Goal: Information Seeking & Learning: Compare options

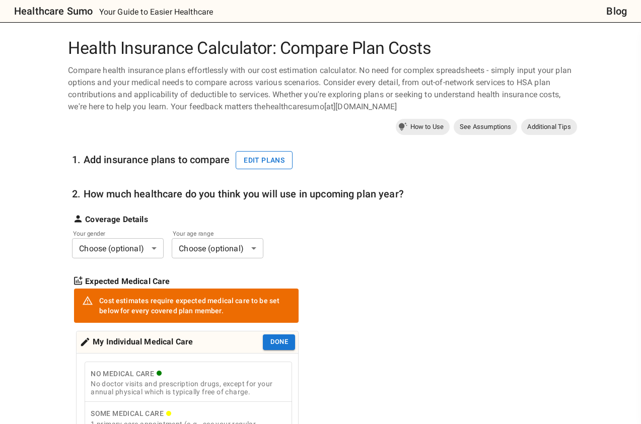
click at [259, 160] on button "Edit plans" at bounding box center [264, 160] width 57 height 19
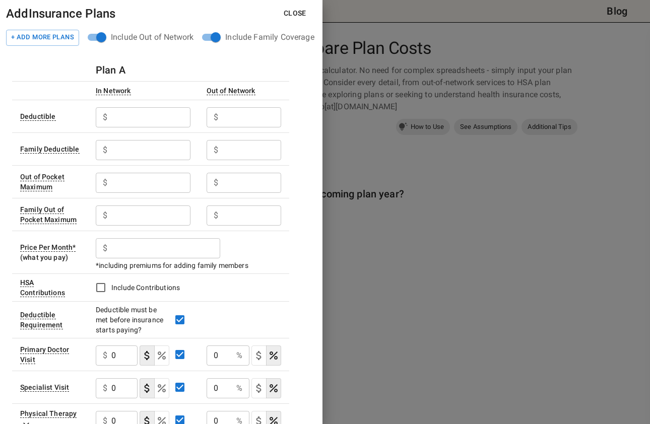
click at [125, 119] on input "text" at bounding box center [150, 117] width 79 height 20
type input "6100"
type input "6400"
type input "12200"
type input "12800"
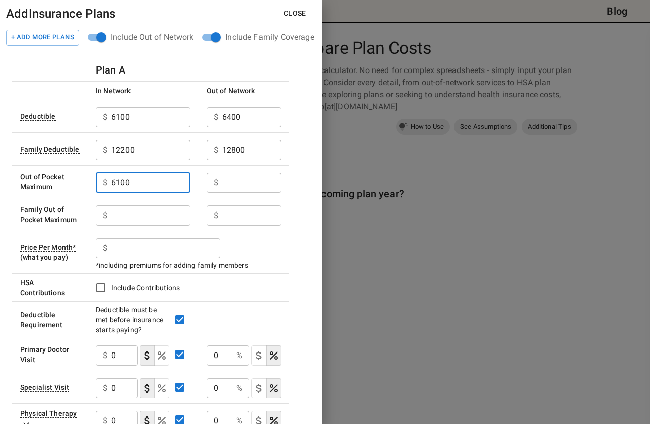
type input "6100"
type input "9100"
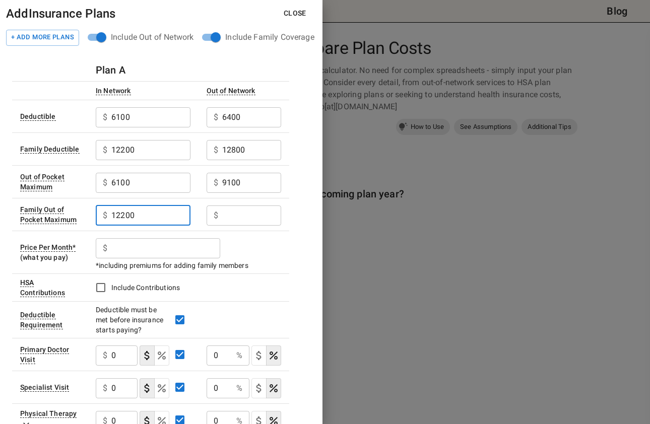
type input "12200"
type input "18200"
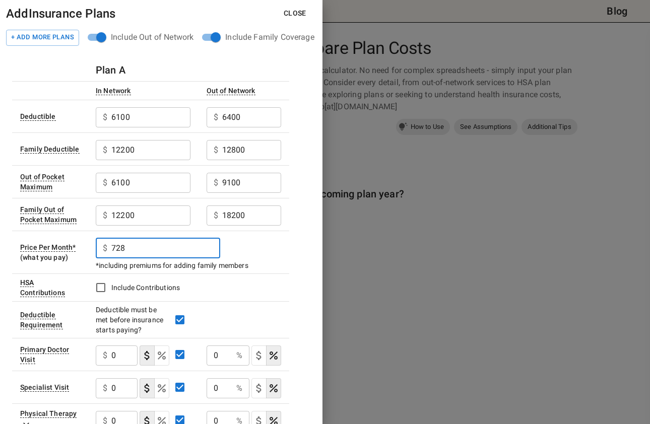
type input "728"
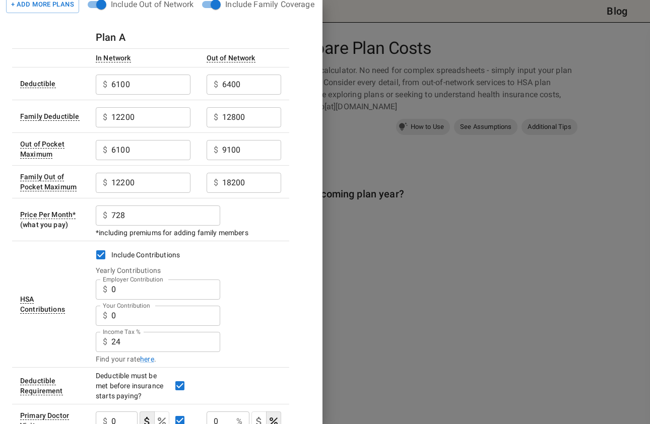
scroll to position [50, 0]
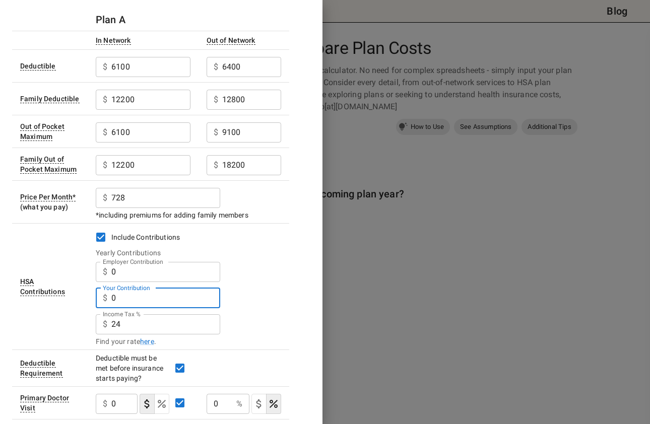
drag, startPoint x: 128, startPoint y: 302, endPoint x: 114, endPoint y: 300, distance: 14.7
click at [114, 300] on input "0" at bounding box center [165, 298] width 109 height 20
click at [125, 322] on input "24" at bounding box center [165, 324] width 109 height 20
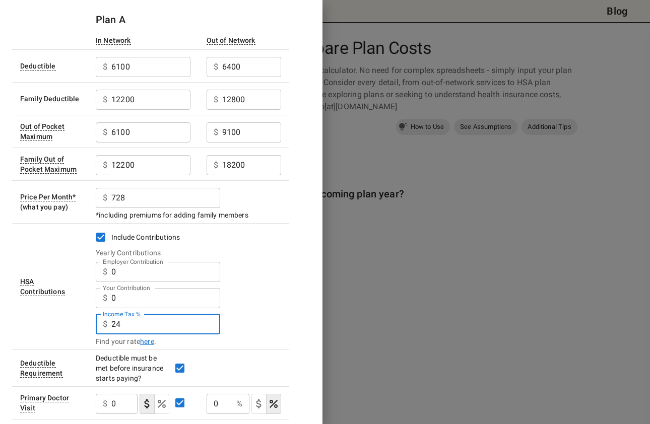
click at [150, 340] on link "here" at bounding box center [147, 342] width 14 height 10
drag, startPoint x: 125, startPoint y: 325, endPoint x: 100, endPoint y: 324, distance: 24.7
click at [100, 324] on div "$ 24 Income Tax %" at bounding box center [158, 324] width 124 height 20
type input "29"
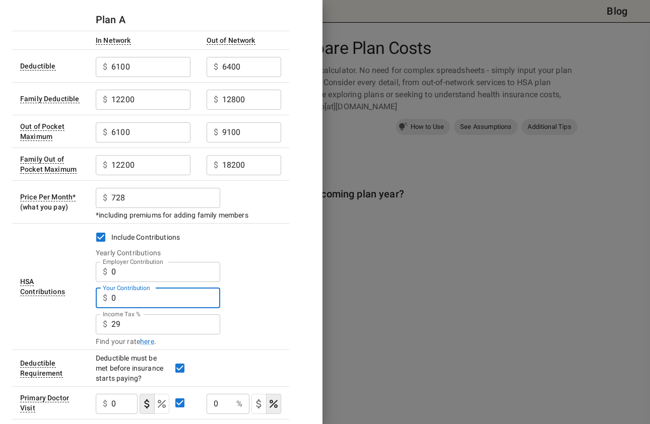
drag, startPoint x: 122, startPoint y: 300, endPoint x: 110, endPoint y: 299, distance: 12.6
click at [110, 299] on div "$ 0 Your Contribution" at bounding box center [158, 298] width 124 height 20
type input "8750"
drag, startPoint x: 228, startPoint y: 286, endPoint x: 234, endPoint y: 283, distance: 6.5
click at [233, 284] on div "Your Contribution $ 8750 Your Contribution" at bounding box center [188, 297] width 185 height 26
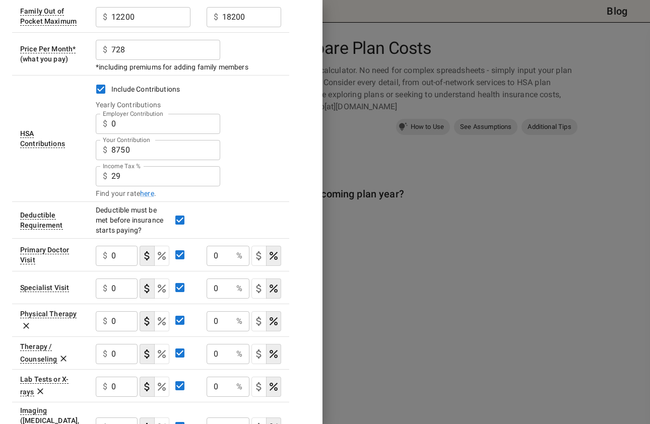
scroll to position [197, 0]
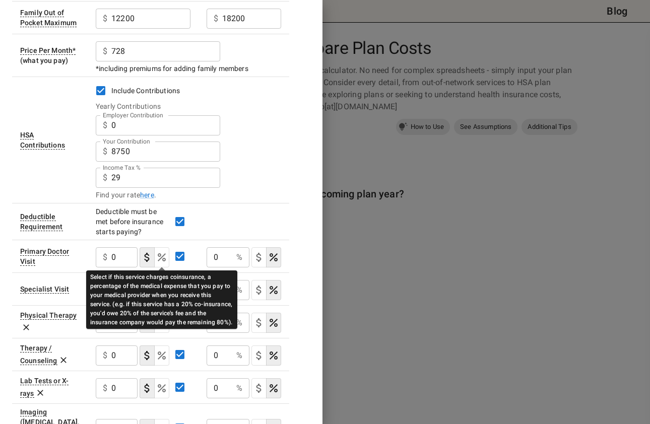
click at [163, 259] on icon "Select if this service charges coinsurance, a percentage of the medical expense…" at bounding box center [162, 257] width 8 height 8
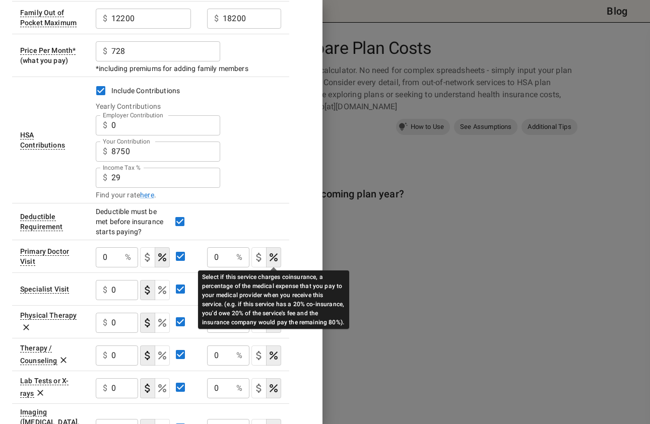
click at [277, 259] on icon "Select if this service charges coinsurance, a percentage of the medical expense…" at bounding box center [274, 257] width 8 height 8
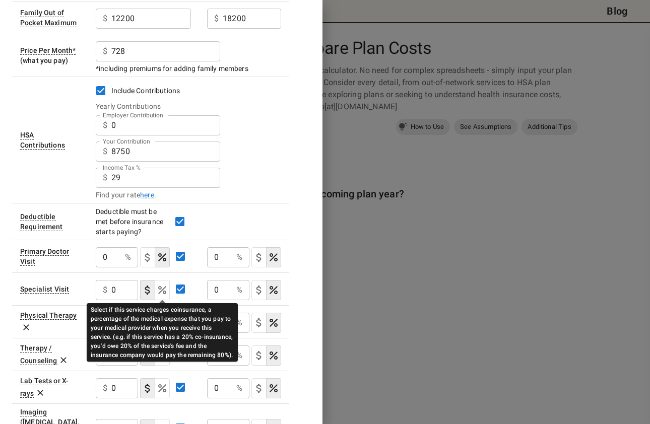
click at [164, 291] on icon "Select if this service charges coinsurance, a percentage of the medical expense…" at bounding box center [162, 290] width 12 height 12
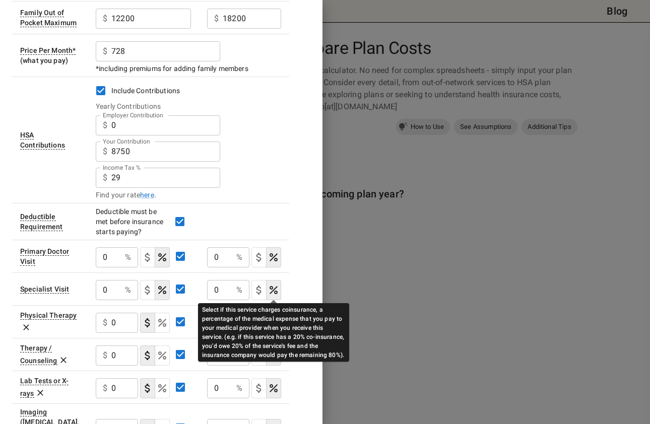
click at [273, 291] on icon "Select if this service charges coinsurance, a percentage of the medical expense…" at bounding box center [274, 290] width 8 height 8
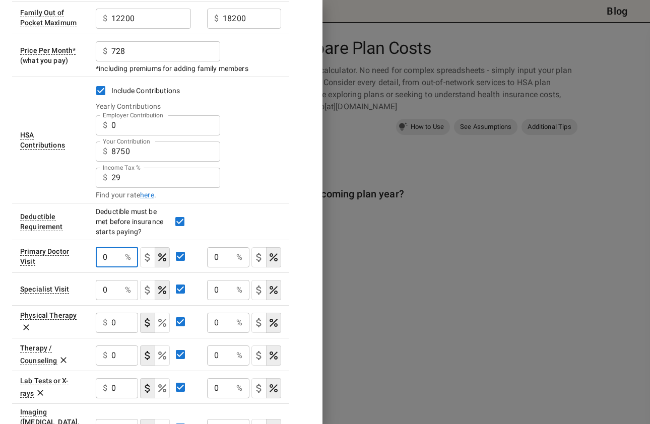
click at [117, 260] on input "0" at bounding box center [108, 257] width 25 height 20
click at [162, 257] on icon "Select if this service charges coinsurance, a percentage of the medical expense…" at bounding box center [162, 257] width 8 height 8
click at [101, 256] on input "10" at bounding box center [108, 257] width 25 height 20
drag, startPoint x: 113, startPoint y: 257, endPoint x: 98, endPoint y: 256, distance: 15.1
click at [98, 256] on input "10" at bounding box center [108, 257] width 25 height 20
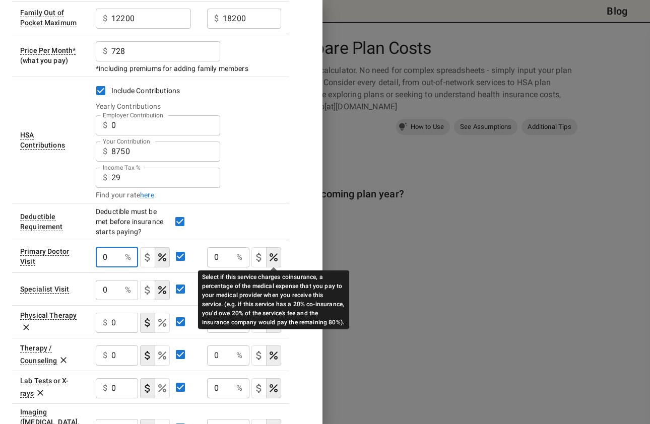
type input "0"
click at [276, 255] on icon "Select if this service charges coinsurance, a percentage of the medical expense…" at bounding box center [274, 257] width 8 height 8
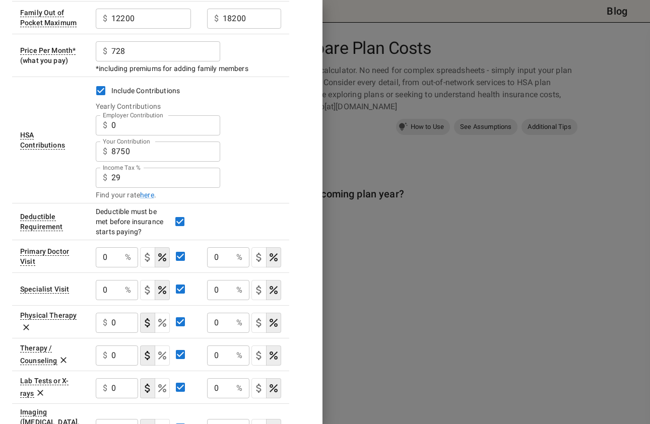
click at [218, 248] on input "0" at bounding box center [219, 257] width 25 height 20
type input "60"
click at [110, 257] on input "0" at bounding box center [108, 257] width 25 height 20
click at [105, 255] on input "10" at bounding box center [108, 257] width 25 height 20
drag, startPoint x: 115, startPoint y: 256, endPoint x: 92, endPoint y: 254, distance: 23.7
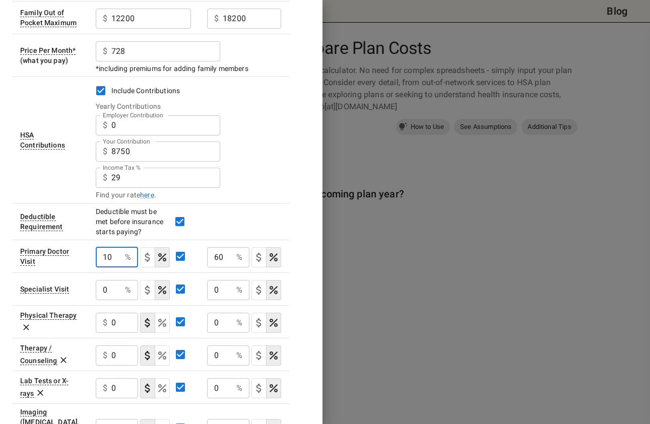
click at [92, 254] on td "10 % ​" at bounding box center [143, 256] width 111 height 33
type input "0"
click at [227, 256] on input "60" at bounding box center [219, 257] width 25 height 20
click at [237, 262] on p "%" at bounding box center [239, 257] width 6 height 12
drag, startPoint x: 231, startPoint y: 254, endPoint x: 212, endPoint y: 253, distance: 19.2
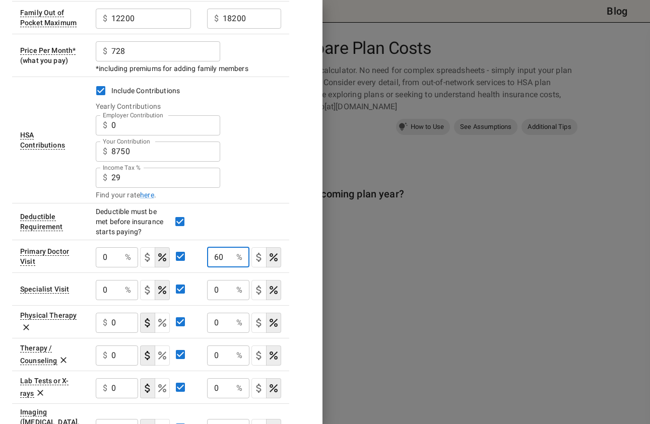
click at [212, 253] on input "60" at bounding box center [219, 257] width 25 height 20
type input "40"
click at [308, 223] on div "Plan A In Network Out of Network Deductible $ 6100 ​ $ 6400 ​ Family Deductible…" at bounding box center [161, 321] width 298 height 919
click at [220, 288] on input "0" at bounding box center [219, 290] width 25 height 20
type input "40"
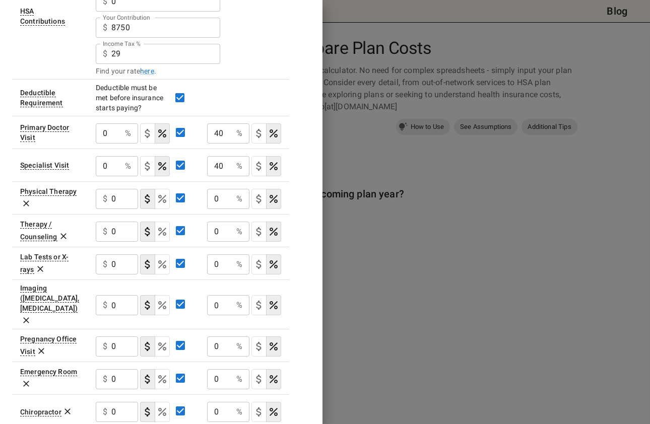
scroll to position [348, 0]
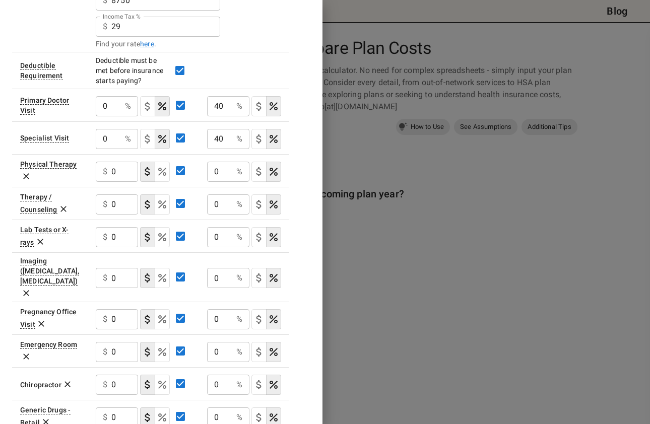
click at [167, 178] on button "coinsurance" at bounding box center [162, 172] width 15 height 20
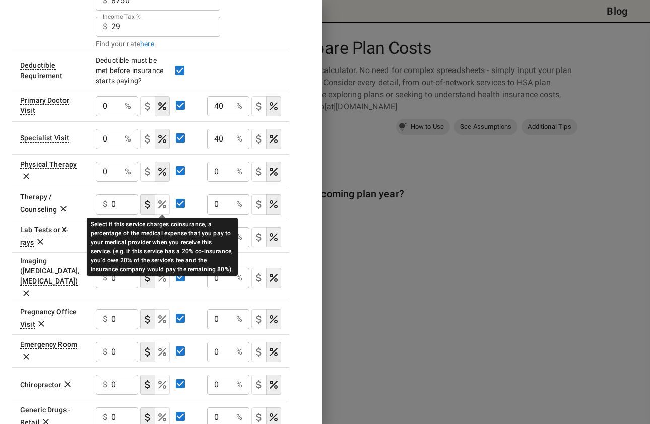
click at [167, 204] on icon "Select if this service charges coinsurance, a percentage of the medical expense…" at bounding box center [162, 204] width 12 height 12
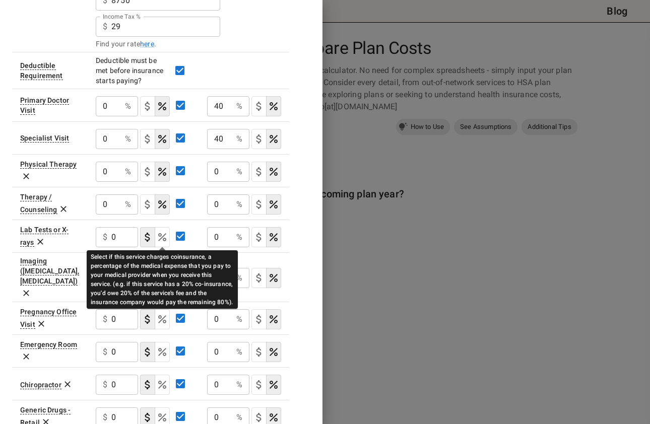
click at [166, 239] on icon "Select if this service charges coinsurance, a percentage of the medical expense…" at bounding box center [162, 237] width 8 height 8
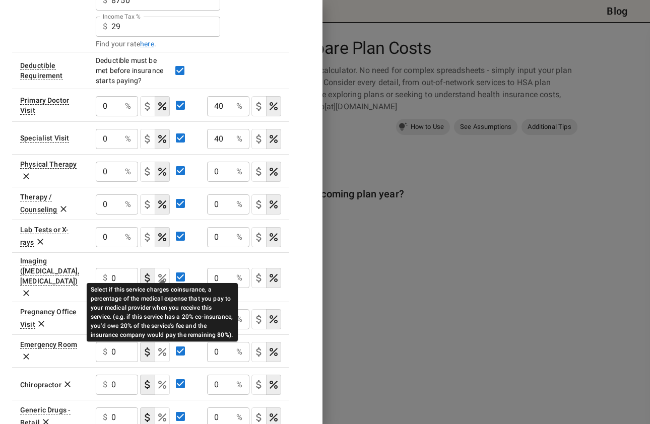
click at [162, 272] on icon "Select if this service charges coinsurance, a percentage of the medical expense…" at bounding box center [162, 278] width 12 height 12
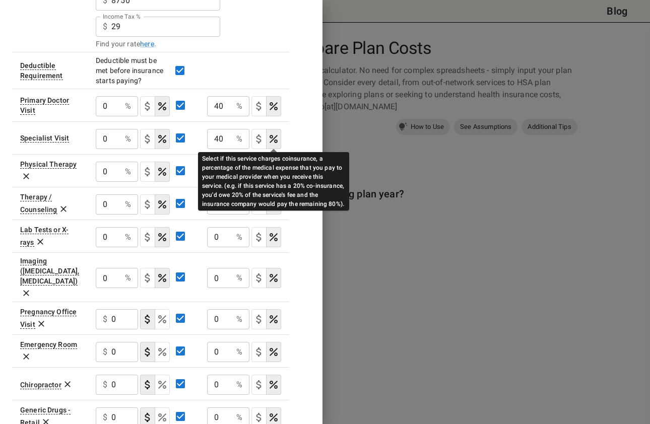
click at [273, 135] on icon "Select if this service charges coinsurance, a percentage of the medical expense…" at bounding box center [274, 139] width 12 height 12
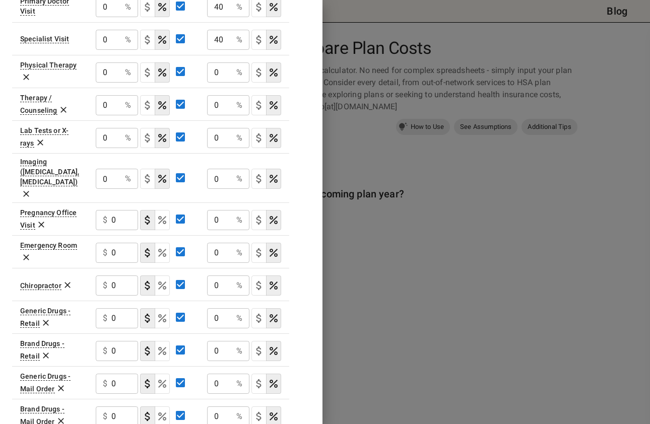
scroll to position [449, 0]
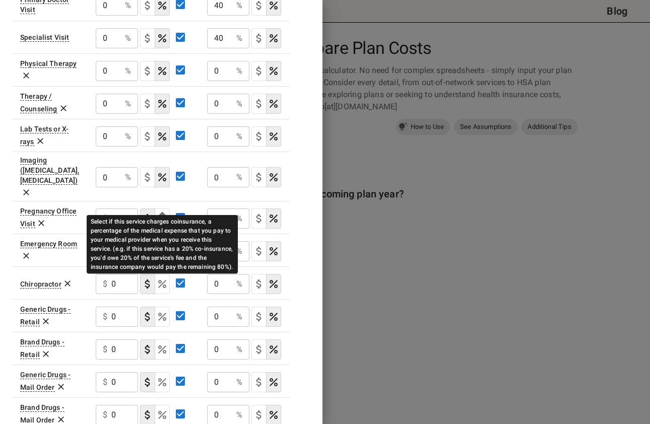
click at [168, 213] on icon "Select if this service charges coinsurance, a percentage of the medical expense…" at bounding box center [162, 219] width 12 height 12
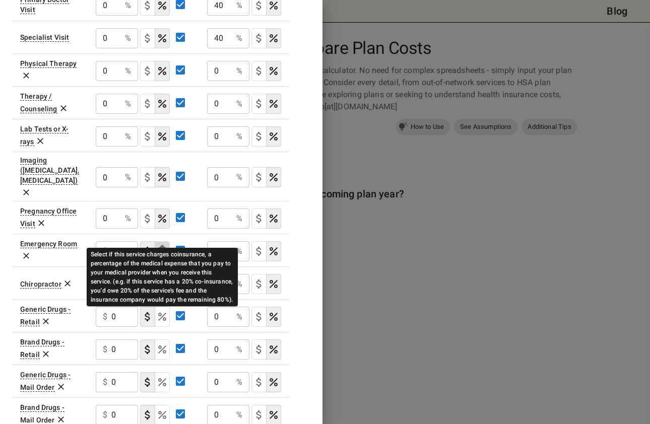
click at [164, 245] on icon "Select if this service charges coinsurance, a percentage of the medical expense…" at bounding box center [162, 251] width 12 height 12
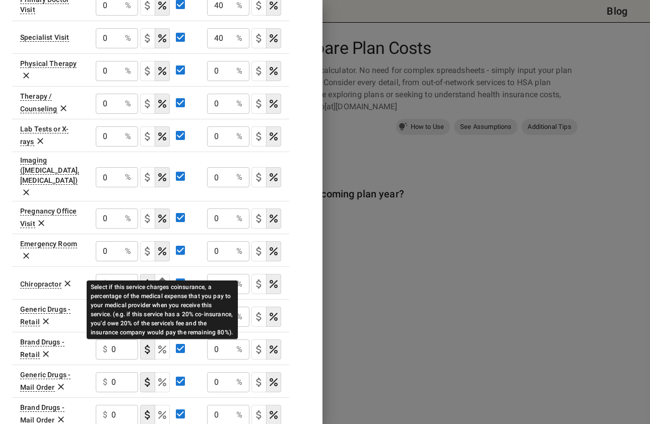
click at [163, 278] on icon "Select if this service charges coinsurance, a percentage of the medical expense…" at bounding box center [162, 284] width 12 height 12
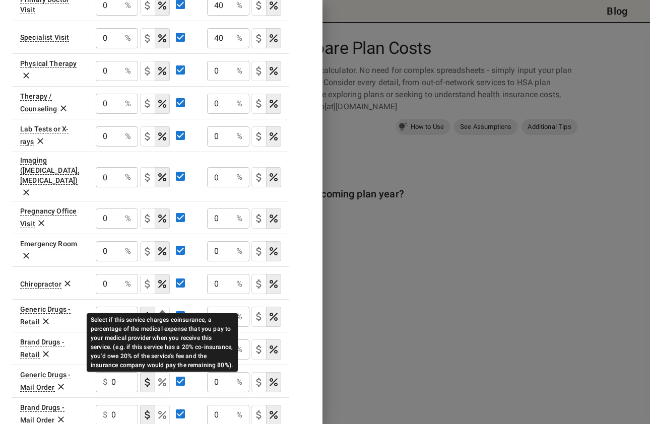
click at [166, 311] on icon "Select if this service charges coinsurance, a percentage of the medical expense…" at bounding box center [162, 317] width 12 height 12
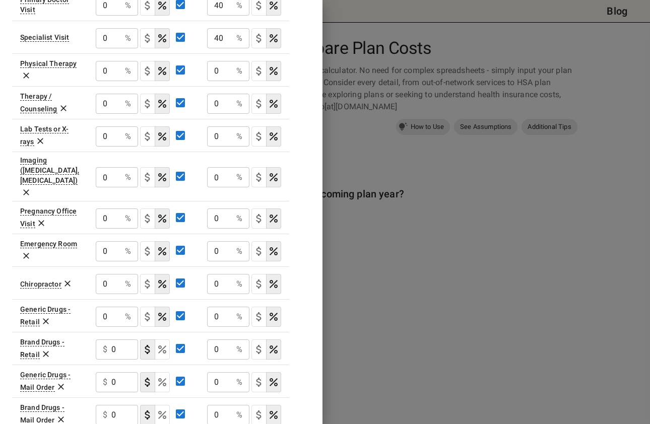
scroll to position [550, 0]
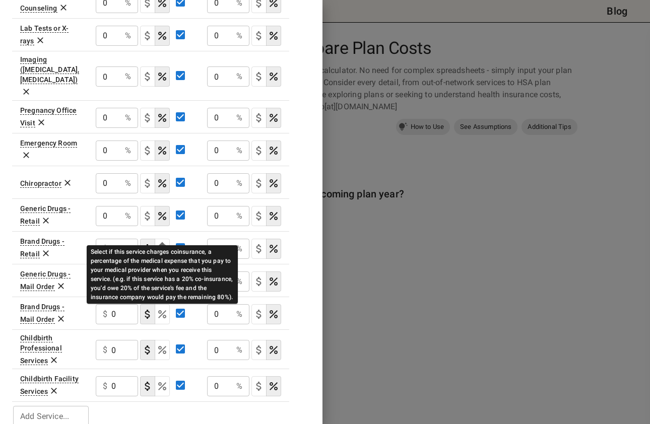
click at [164, 243] on icon "Select if this service charges coinsurance, a percentage of the medical expense…" at bounding box center [162, 249] width 12 height 12
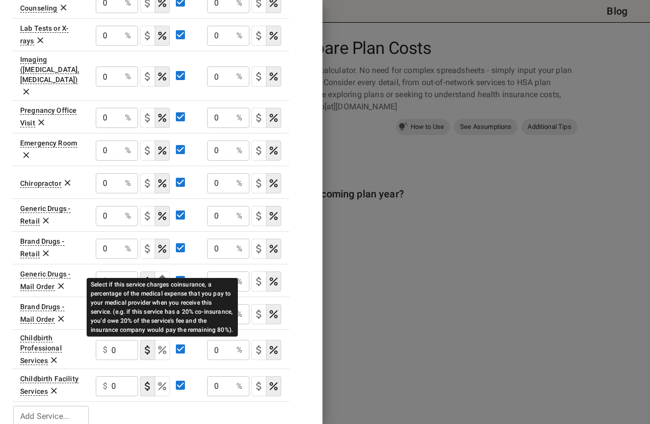
click at [166, 276] on icon "Select if this service charges coinsurance, a percentage of the medical expense…" at bounding box center [162, 282] width 12 height 12
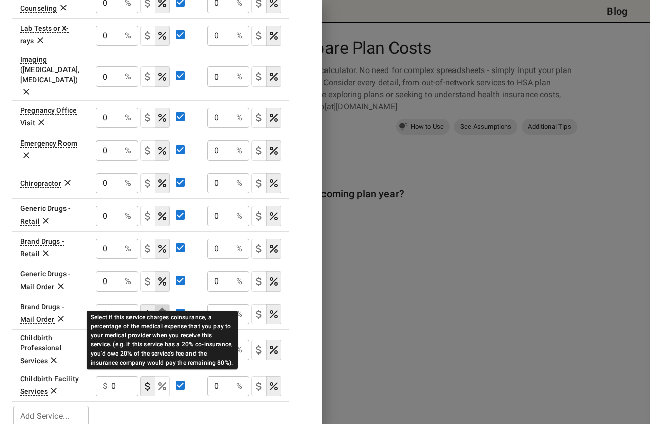
click at [159, 308] on icon "Select if this service charges coinsurance, a percentage of the medical expense…" at bounding box center [162, 314] width 12 height 12
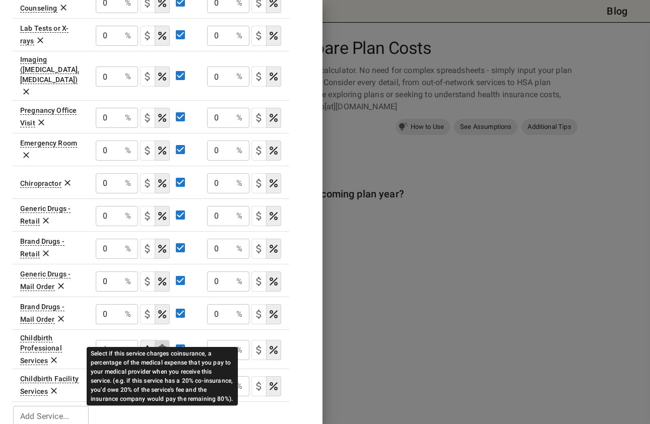
click at [163, 346] on icon "Select if this service charges coinsurance, a percentage of the medical expense…" at bounding box center [162, 350] width 8 height 8
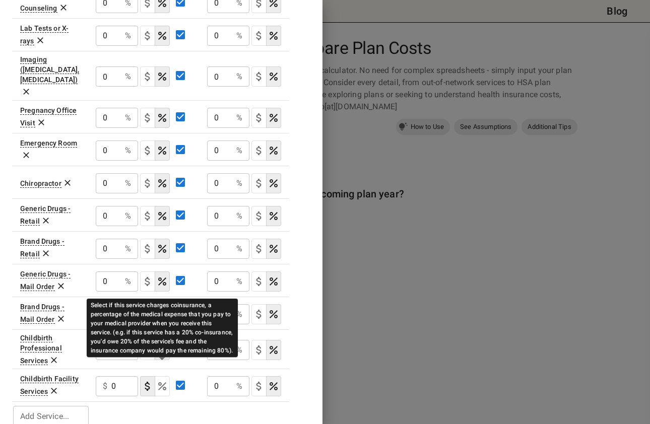
click at [161, 382] on icon "Select if this service charges coinsurance, a percentage of the medical expense…" at bounding box center [162, 386] width 8 height 8
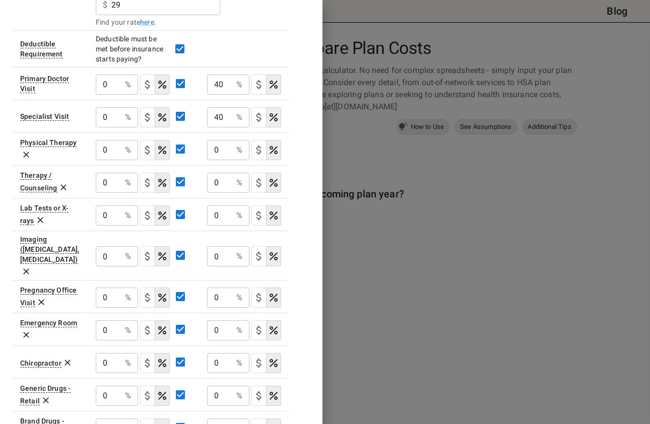
scroll to position [348, 0]
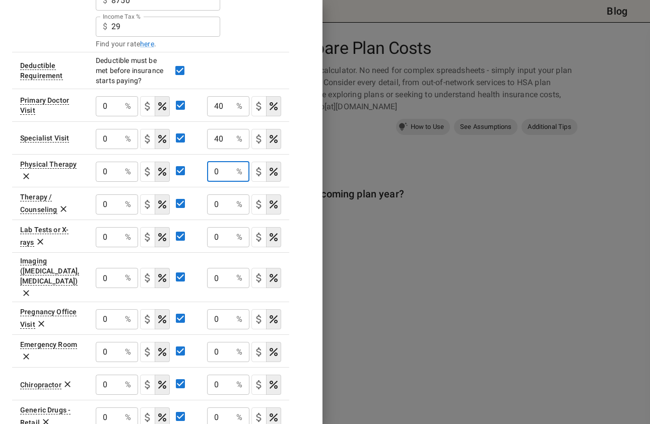
drag, startPoint x: 220, startPoint y: 172, endPoint x: 212, endPoint y: 172, distance: 8.1
click at [212, 172] on input "0" at bounding box center [219, 172] width 25 height 20
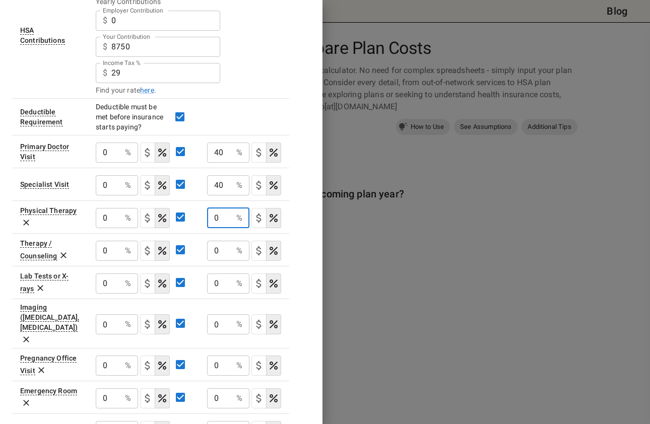
scroll to position [302, 0]
type input "40"
drag, startPoint x: 224, startPoint y: 247, endPoint x: 214, endPoint y: 247, distance: 10.6
click at [214, 247] on input "0" at bounding box center [219, 250] width 25 height 20
type input "40"
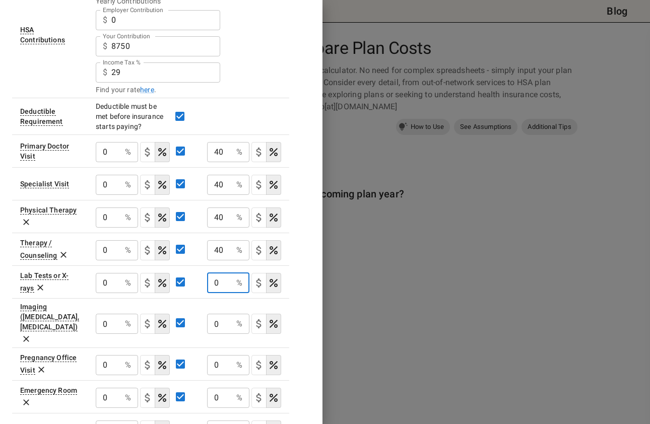
drag, startPoint x: 220, startPoint y: 282, endPoint x: 210, endPoint y: 282, distance: 10.1
click at [210, 282] on input "0" at bounding box center [219, 283] width 25 height 20
type input "40"
drag, startPoint x: 218, startPoint y: 317, endPoint x: 206, endPoint y: 317, distance: 12.6
click at [206, 317] on td "0 % ​" at bounding box center [244, 322] width 90 height 49
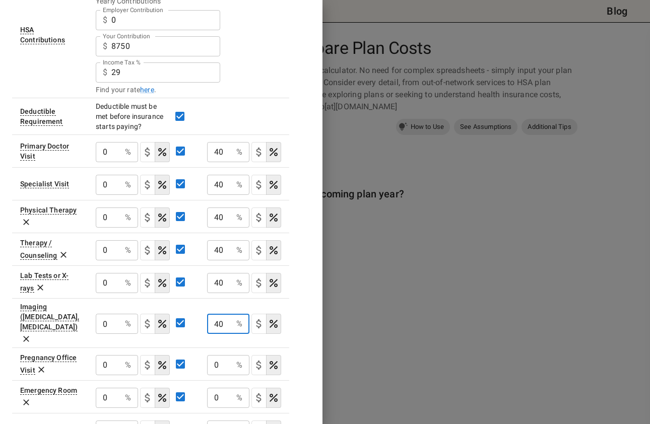
type input "40"
drag, startPoint x: 220, startPoint y: 346, endPoint x: 206, endPoint y: 346, distance: 14.1
click at [206, 348] on td "0 % ​" at bounding box center [244, 364] width 90 height 33
type input "40"
drag, startPoint x: 219, startPoint y: 378, endPoint x: 213, endPoint y: 378, distance: 6.1
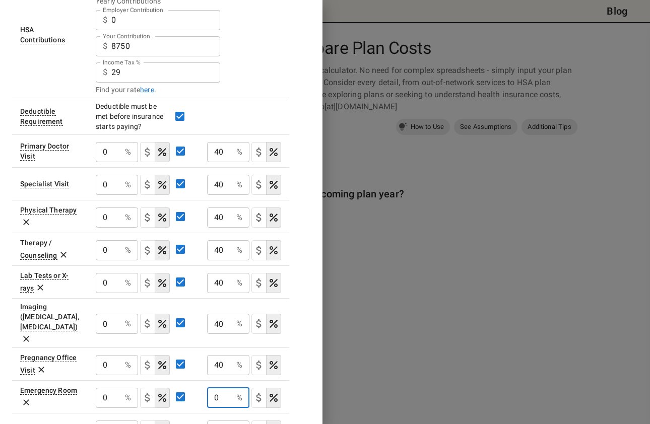
click at [213, 388] on input "0" at bounding box center [219, 398] width 25 height 20
type input "40"
drag, startPoint x: 225, startPoint y: 407, endPoint x: 212, endPoint y: 409, distance: 13.2
click at [212, 421] on input "0" at bounding box center [219, 431] width 25 height 20
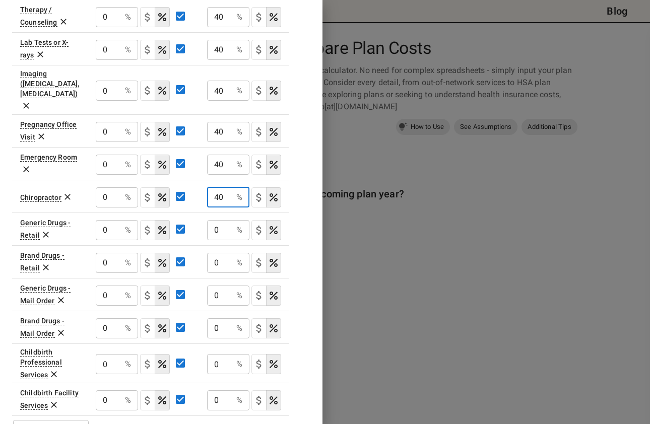
scroll to position [550, 0]
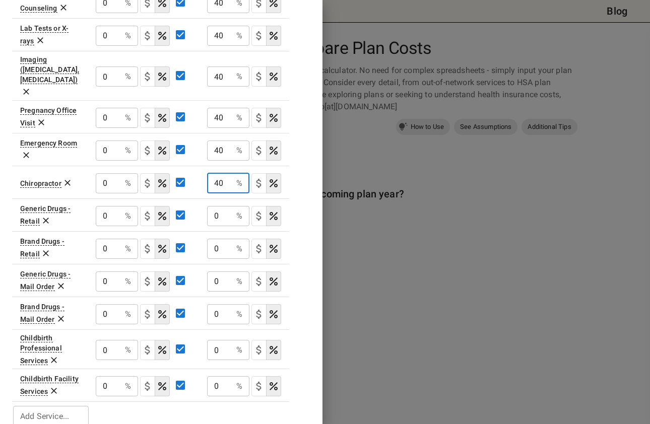
type input "40"
drag, startPoint x: 220, startPoint y: 201, endPoint x: 214, endPoint y: 202, distance: 5.6
click at [214, 206] on input "0" at bounding box center [219, 216] width 25 height 20
type input "40"
drag, startPoint x: 224, startPoint y: 230, endPoint x: 214, endPoint y: 229, distance: 10.1
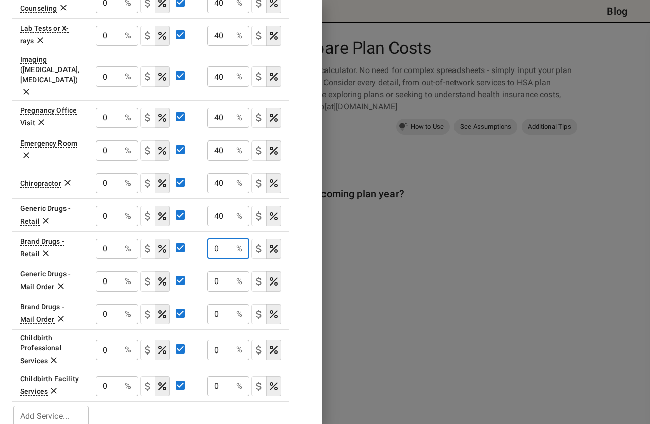
click at [214, 239] on input "0" at bounding box center [219, 249] width 25 height 20
type input "40"
drag, startPoint x: 221, startPoint y: 264, endPoint x: 214, endPoint y: 265, distance: 7.1
click at [214, 272] on input "0" at bounding box center [219, 282] width 25 height 20
type input "40"
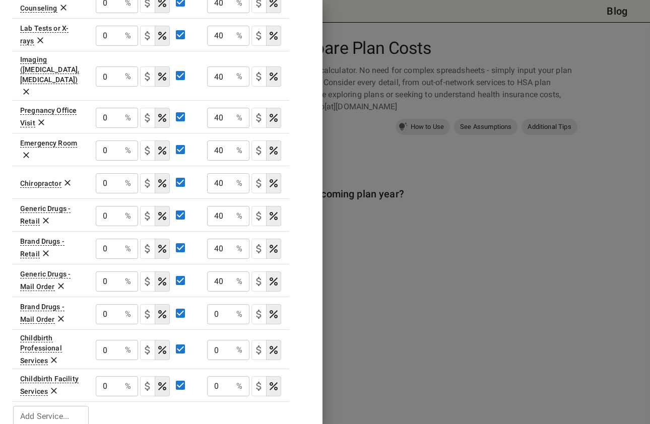
click at [61, 314] on icon at bounding box center [61, 319] width 10 height 10
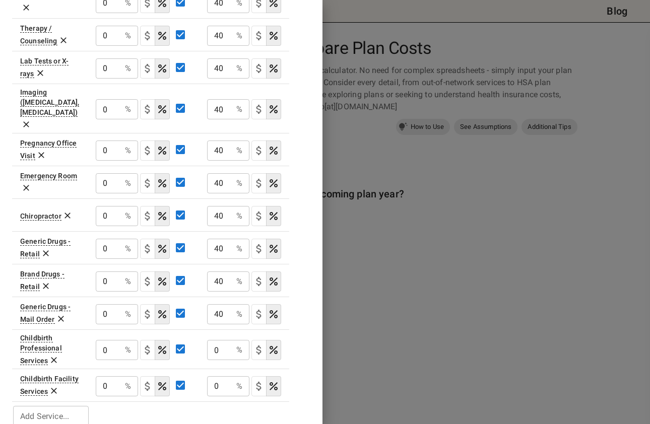
click at [52, 357] on icon at bounding box center [54, 360] width 6 height 6
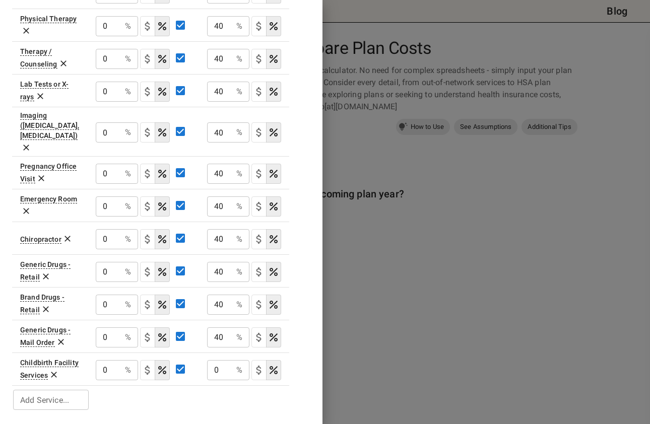
scroll to position [477, 0]
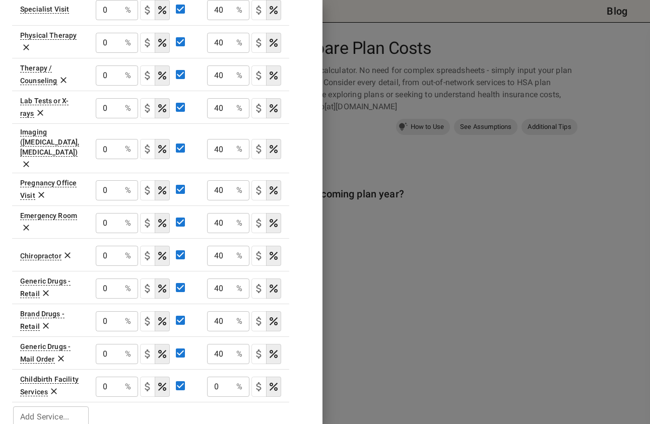
click at [55, 386] on icon at bounding box center [54, 391] width 10 height 10
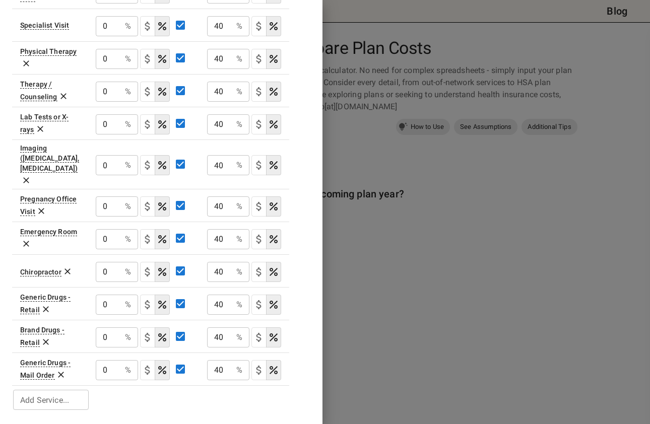
scroll to position [444, 0]
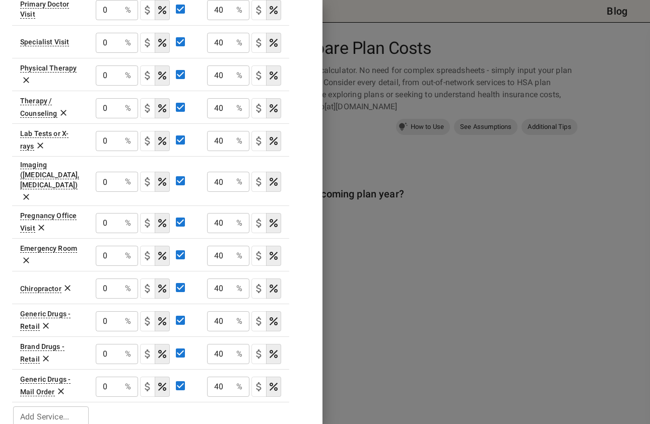
click at [63, 283] on icon at bounding box center [67, 288] width 10 height 10
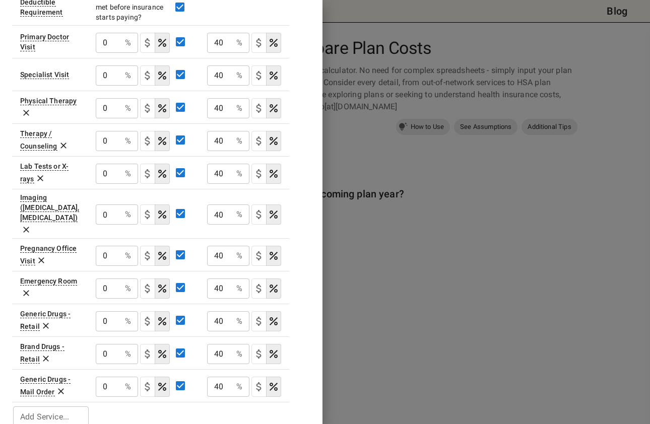
click at [39, 258] on icon at bounding box center [41, 261] width 6 height 6
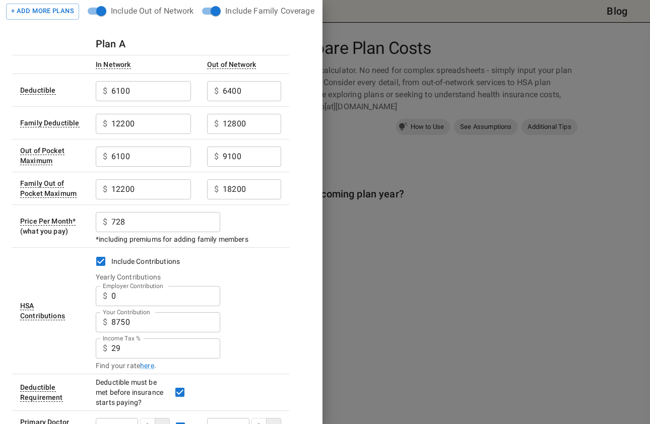
scroll to position [0, 0]
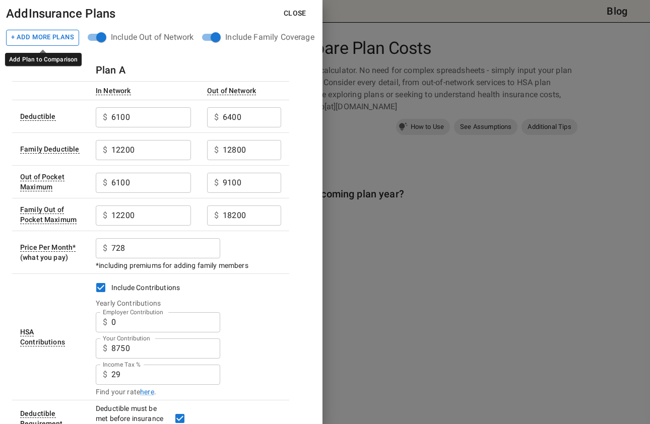
click at [49, 35] on button "+ Add More Plans" at bounding box center [42, 38] width 73 height 16
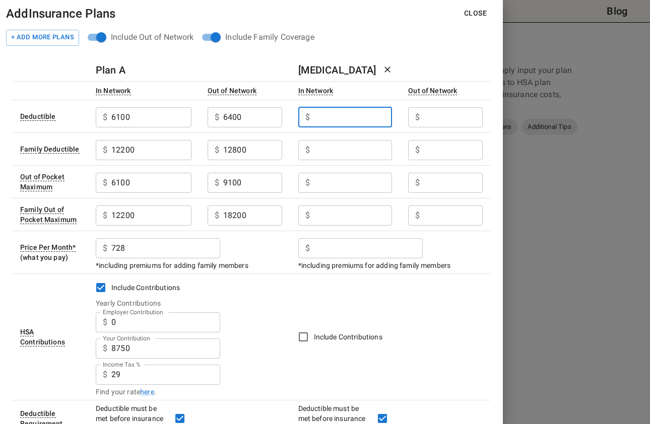
click at [336, 109] on input "Employer Contribution" at bounding box center [353, 117] width 79 height 20
type input "2000"
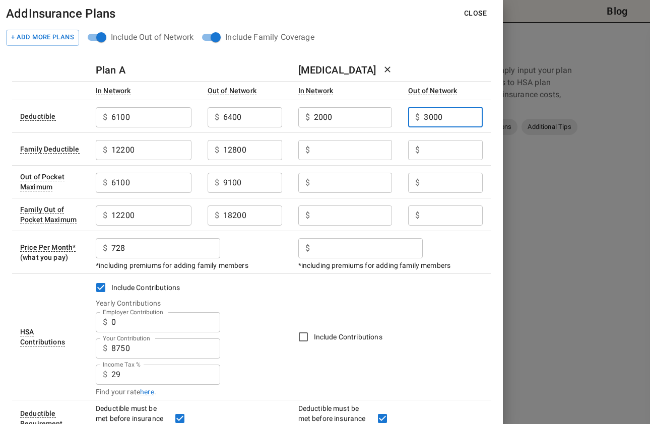
type input "3000"
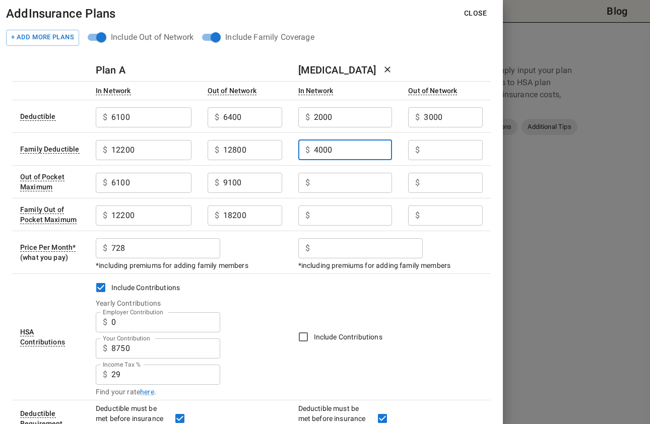
type input "4000"
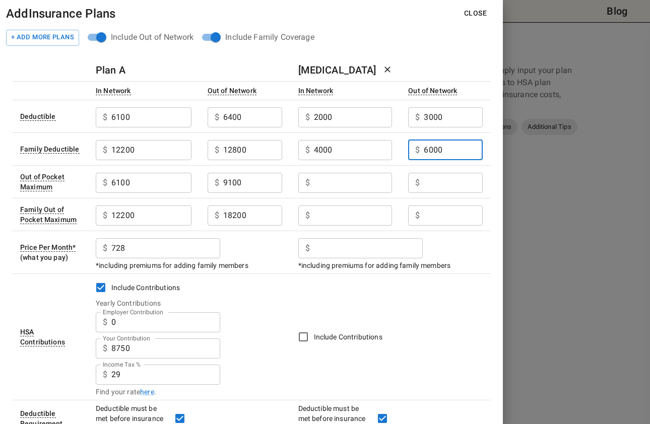
type input "6000"
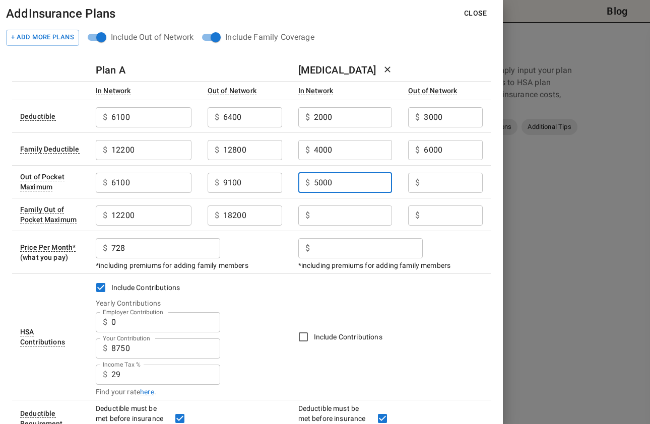
type input "5000"
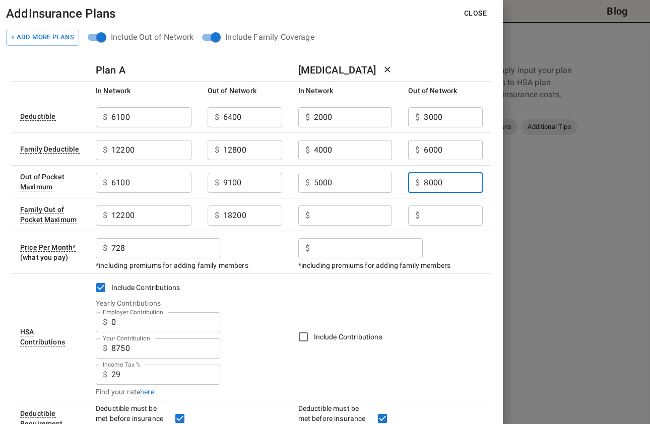
type input "8000"
type input "10000"
type input "16000"
click at [345, 244] on input "Employer Contribution" at bounding box center [368, 248] width 109 height 20
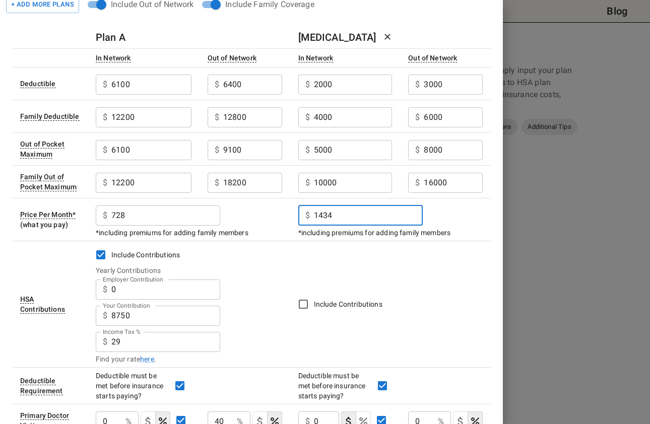
scroll to position [50, 0]
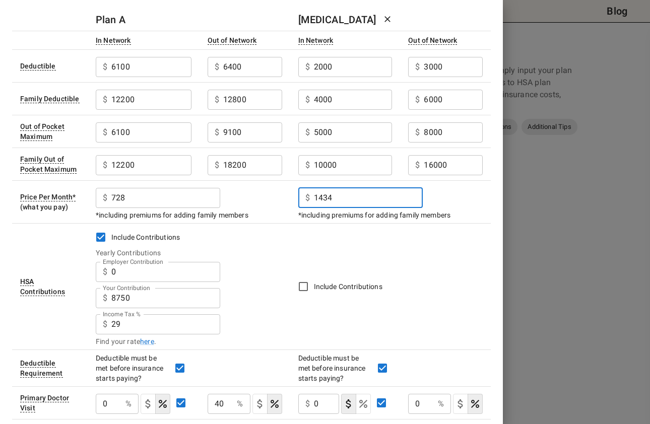
type input "1434"
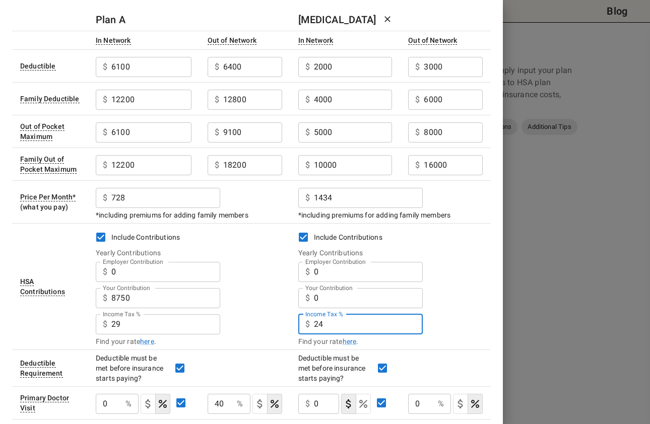
drag, startPoint x: 329, startPoint y: 321, endPoint x: 311, endPoint y: 322, distance: 17.7
click at [311, 322] on div "$ 24 Income Tax %" at bounding box center [360, 324] width 124 height 20
type input "29"
drag, startPoint x: 128, startPoint y: 327, endPoint x: 110, endPoint y: 324, distance: 18.4
click at [110, 324] on div "$ 29 Income Tax %" at bounding box center [158, 324] width 124 height 20
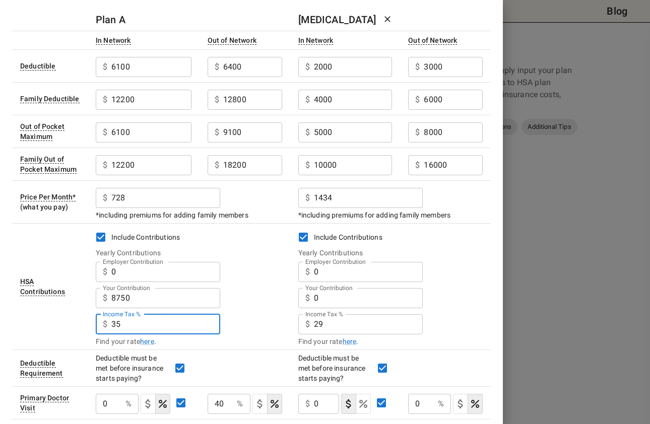
type input "35"
drag, startPoint x: 330, startPoint y: 324, endPoint x: 296, endPoint y: 322, distance: 34.3
click at [296, 322] on td "Include Contributions Yearly Contributions Employer Contribution $ 0 Employer C…" at bounding box center [390, 286] width 201 height 126
type input "35"
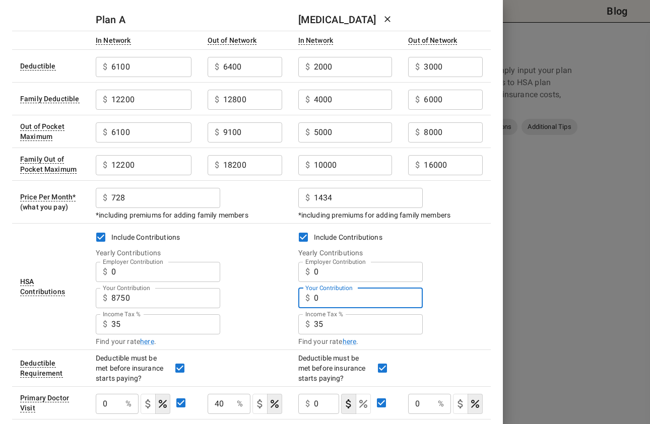
drag, startPoint x: 327, startPoint y: 295, endPoint x: 314, endPoint y: 297, distance: 13.3
click at [314, 297] on input "0" at bounding box center [368, 298] width 109 height 20
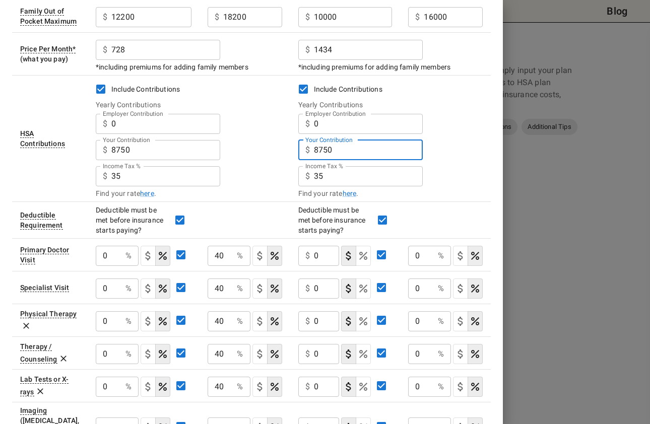
scroll to position [202, 0]
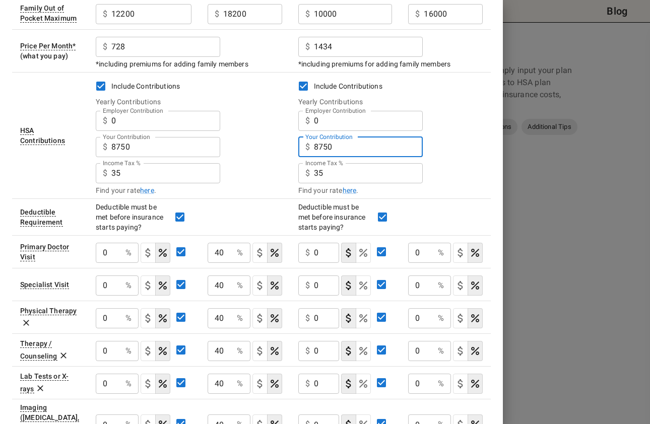
type input "8750"
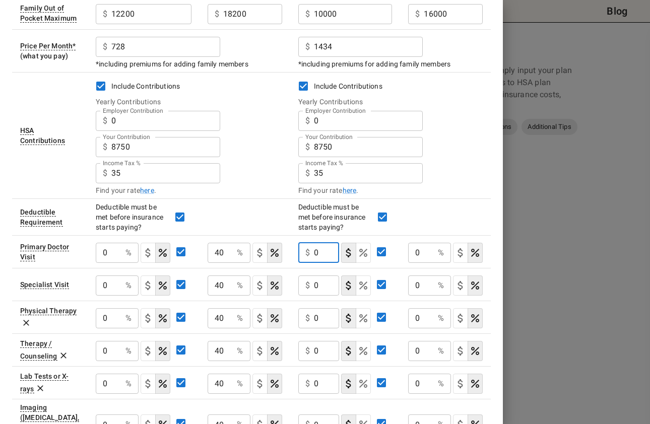
drag, startPoint x: 319, startPoint y: 252, endPoint x: 312, endPoint y: 253, distance: 7.2
click at [312, 253] on div "$ 0 ​" at bounding box center [318, 253] width 41 height 20
type input "80"
click at [318, 284] on input "0" at bounding box center [327, 286] width 26 height 20
type input "80"
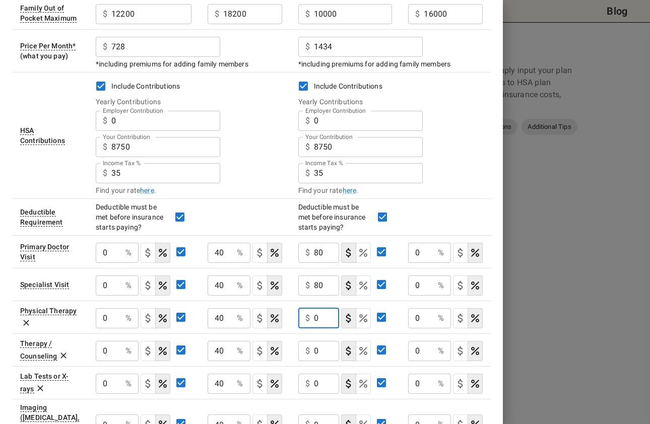
click at [321, 317] on input "0" at bounding box center [327, 318] width 26 height 20
type input "80"
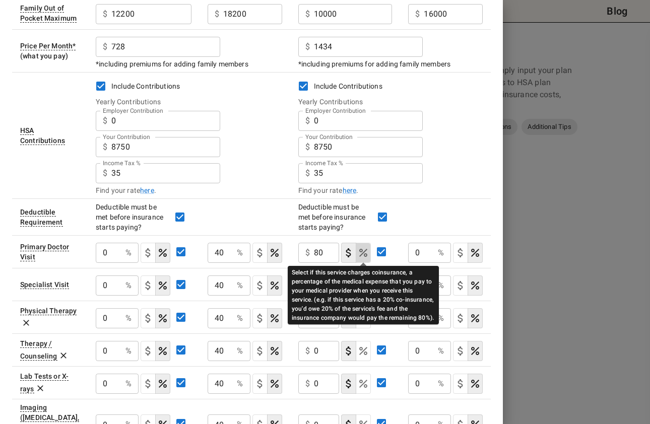
click at [362, 248] on icon "Select if this service charges coinsurance, a percentage of the medical expense…" at bounding box center [363, 253] width 12 height 12
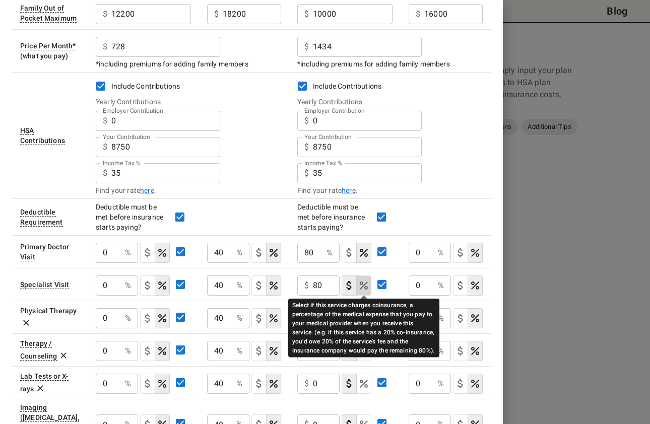
click at [361, 282] on icon "Select if this service charges coinsurance, a percentage of the medical expense…" at bounding box center [364, 286] width 8 height 8
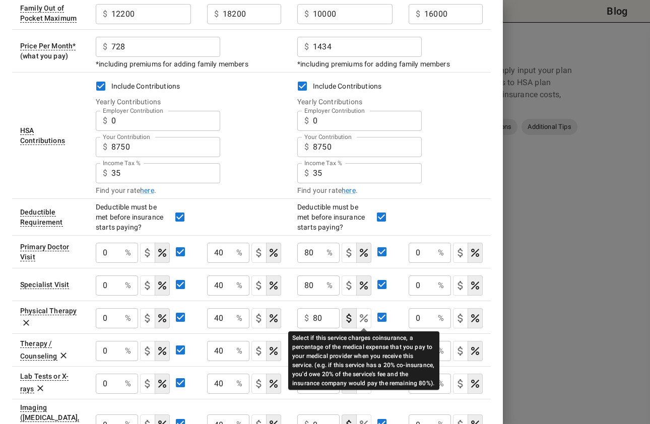
click at [368, 318] on icon "Select if this service charges coinsurance, a percentage of the medical expense…" at bounding box center [364, 318] width 12 height 12
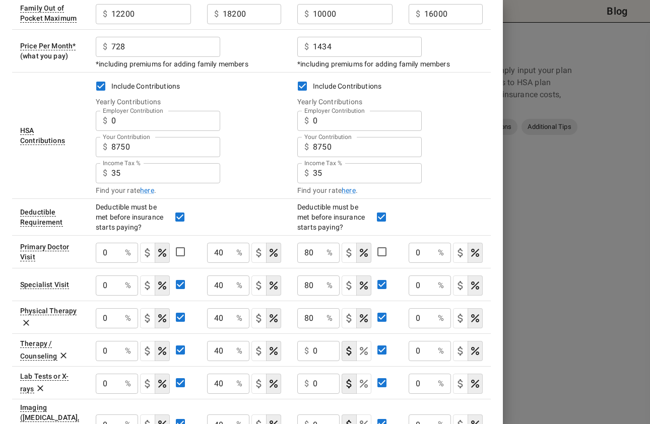
click at [125, 248] on p "%" at bounding box center [128, 253] width 6 height 12
drag, startPoint x: 110, startPoint y: 254, endPoint x: 103, endPoint y: 254, distance: 6.6
click at [103, 254] on input "0" at bounding box center [108, 253] width 25 height 20
type input "1"
type input "0"
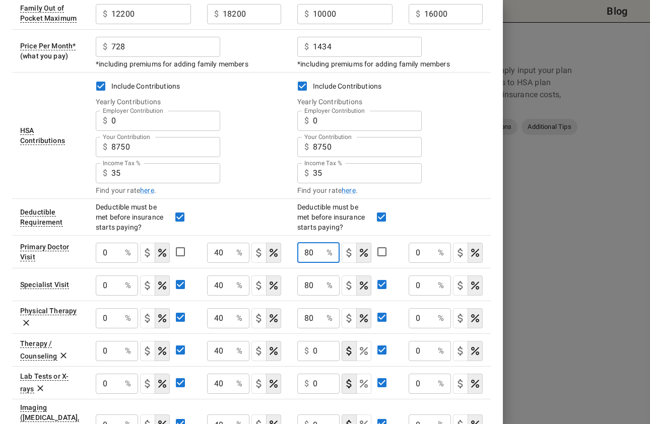
drag, startPoint x: 316, startPoint y: 256, endPoint x: 302, endPoint y: 253, distance: 13.9
click at [302, 253] on input "80" at bounding box center [309, 253] width 25 height 20
type input "20"
drag, startPoint x: 315, startPoint y: 284, endPoint x: 299, endPoint y: 283, distance: 16.2
click at [299, 283] on input "80" at bounding box center [309, 286] width 25 height 20
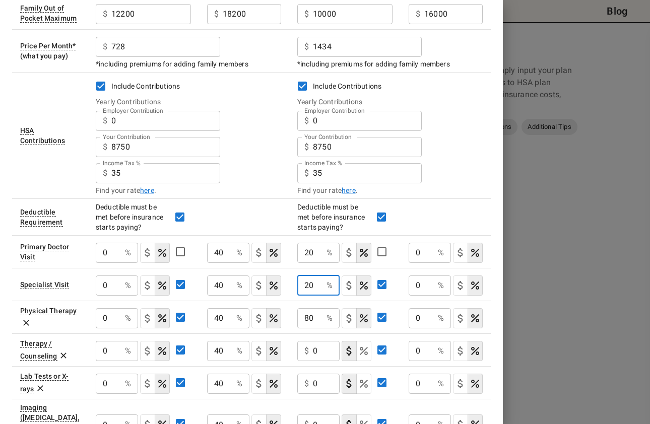
type input "20"
drag, startPoint x: 317, startPoint y: 317, endPoint x: 302, endPoint y: 316, distance: 14.6
click at [302, 316] on input "80" at bounding box center [309, 318] width 25 height 20
type input "20"
drag, startPoint x: 318, startPoint y: 350, endPoint x: 312, endPoint y: 349, distance: 5.6
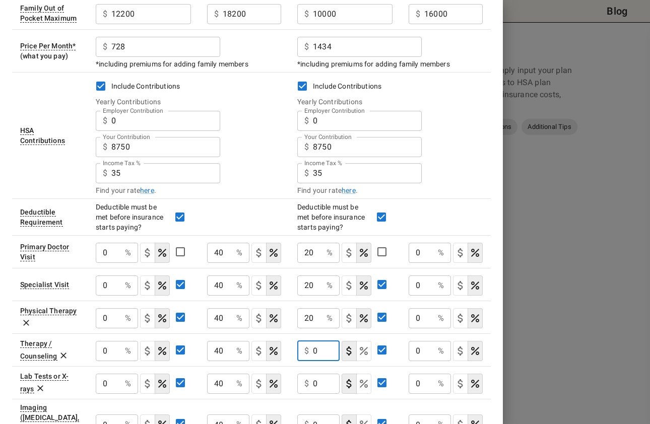
click at [312, 349] on div "$ 0 ​" at bounding box center [318, 351] width 42 height 20
type input "20"
drag, startPoint x: 317, startPoint y: 383, endPoint x: 312, endPoint y: 382, distance: 5.1
click at [312, 382] on div "$ 0 ​" at bounding box center [318, 384] width 42 height 20
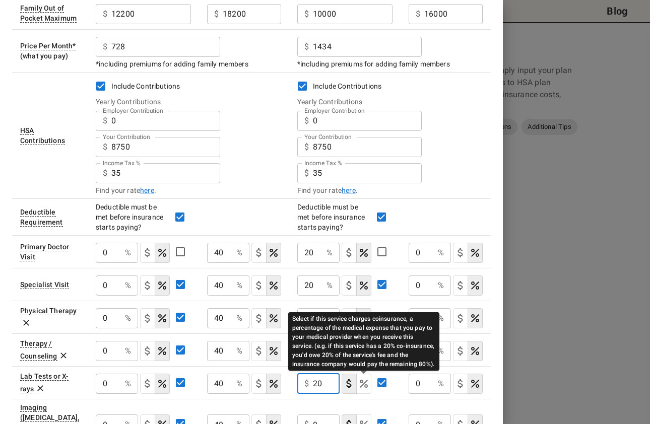
type input "20"
click at [364, 381] on icon "Select if this service charges coinsurance, a percentage of the medical expense…" at bounding box center [364, 384] width 12 height 12
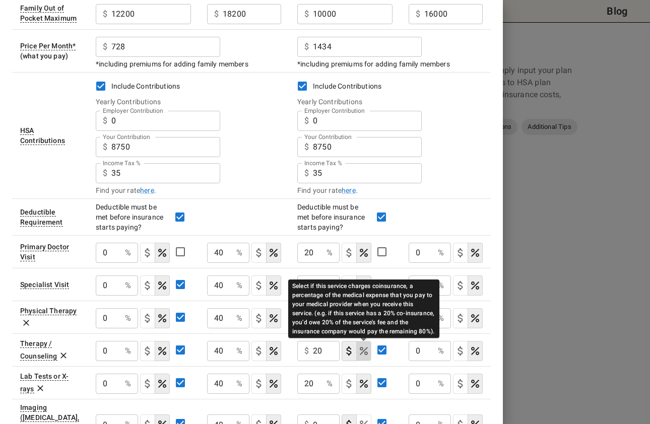
click at [369, 350] on icon "Select if this service charges coinsurance, a percentage of the medical expense…" at bounding box center [364, 351] width 12 height 12
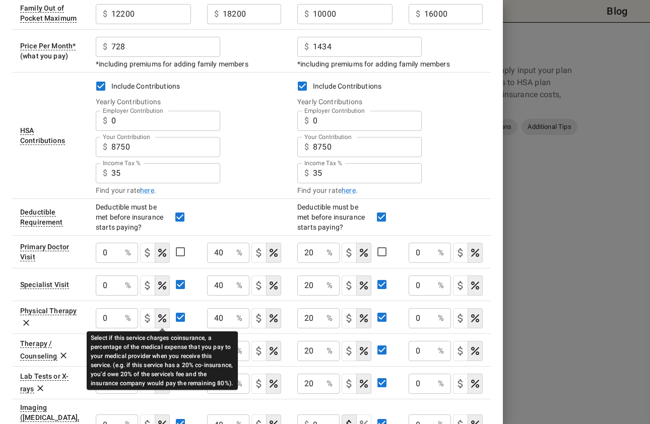
click at [165, 319] on icon "Select if this service charges coinsurance, a percentage of the medical expense…" at bounding box center [162, 318] width 8 height 8
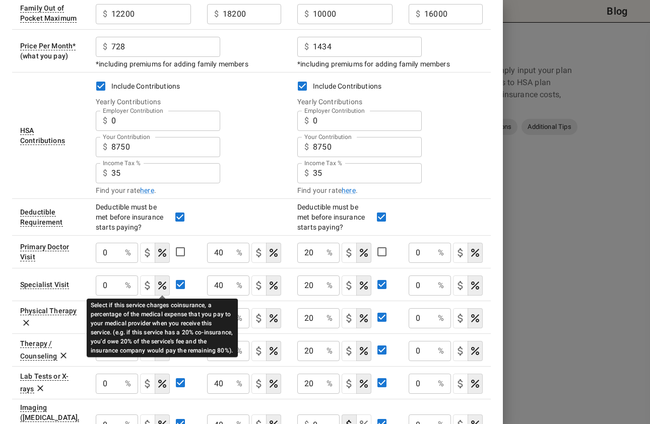
click at [164, 282] on icon "Select if this service charges coinsurance, a percentage of the medical expense…" at bounding box center [162, 286] width 12 height 12
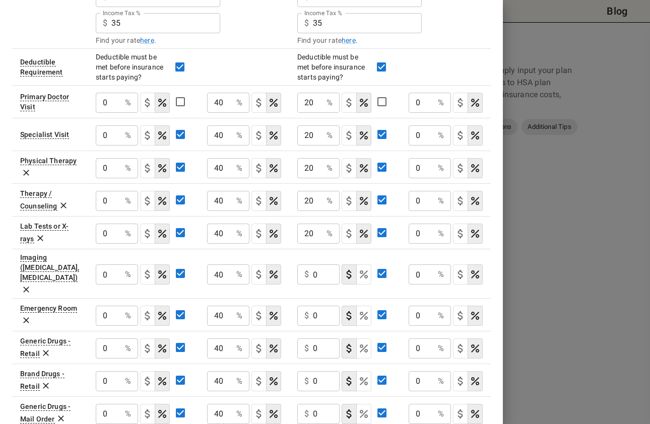
scroll to position [353, 0]
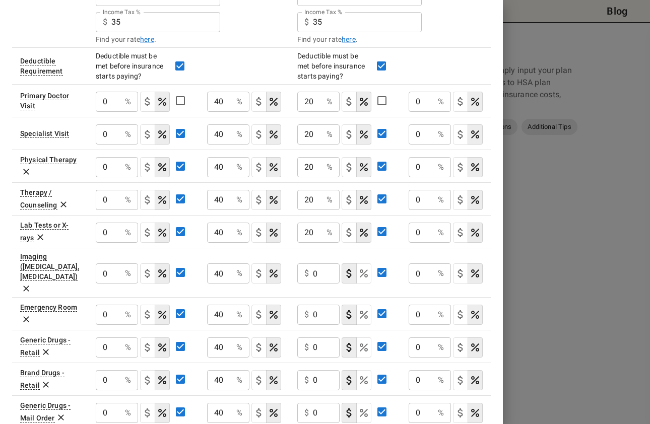
click at [364, 268] on icon "Select if this service charges coinsurance, a percentage of the medical expense…" at bounding box center [364, 274] width 12 height 12
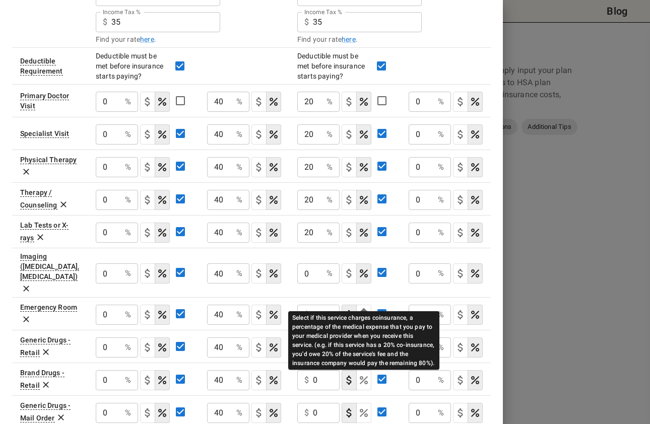
click at [366, 309] on icon "Select if this service charges coinsurance, a percentage of the medical expense…" at bounding box center [364, 315] width 12 height 12
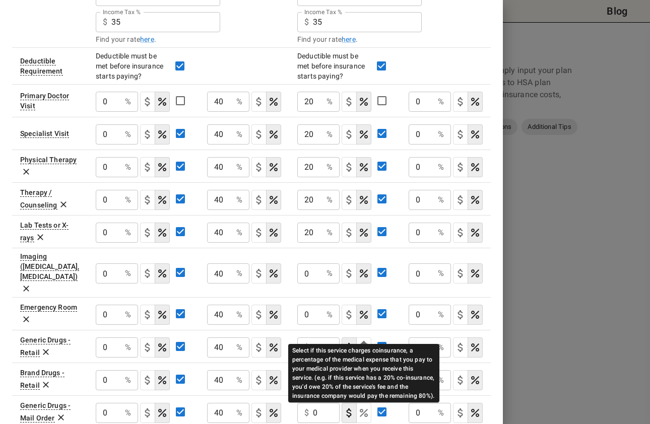
click at [369, 342] on icon "Select if this service charges coinsurance, a percentage of the medical expense…" at bounding box center [364, 348] width 12 height 12
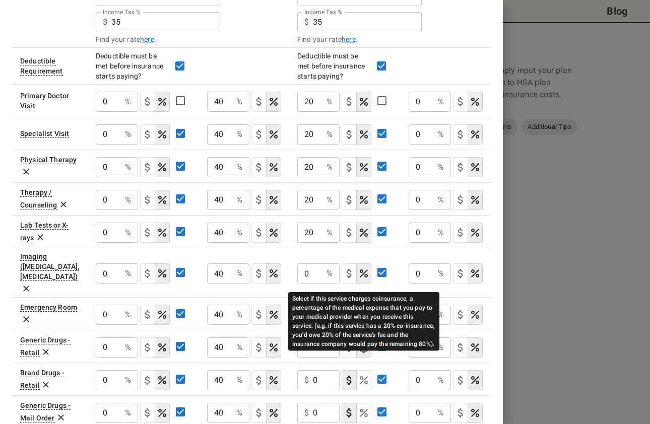
click at [367, 376] on icon "Select if this service charges coinsurance, a percentage of the medical expense…" at bounding box center [364, 380] width 8 height 8
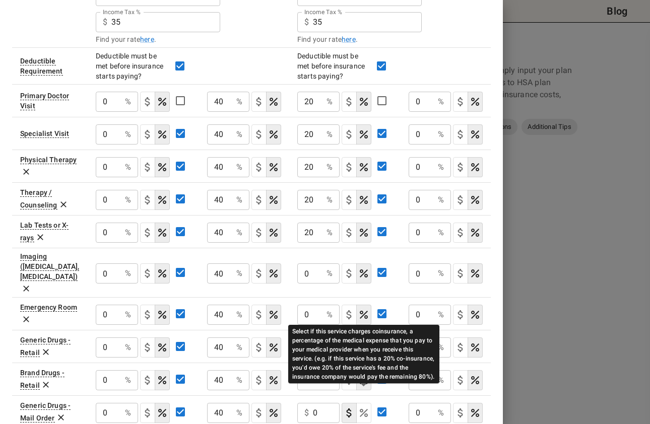
click at [364, 407] on icon "Select if this service charges coinsurance, a percentage of the medical expense…" at bounding box center [364, 413] width 12 height 12
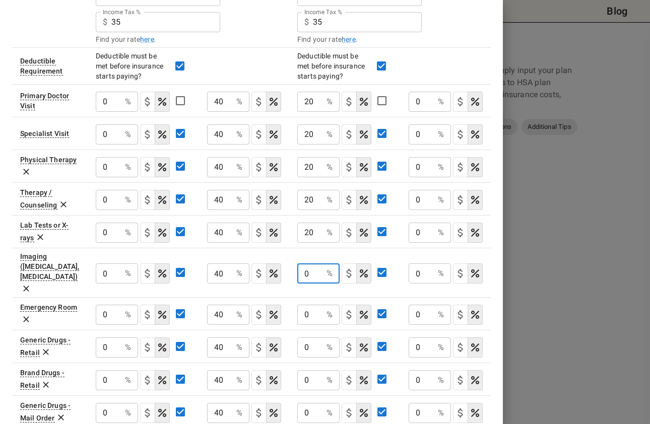
click at [314, 268] on input "0" at bounding box center [309, 273] width 25 height 20
type input "20"
click at [313, 305] on input "0" at bounding box center [309, 315] width 25 height 20
type input "20"
click at [320, 338] on input "0" at bounding box center [309, 348] width 25 height 20
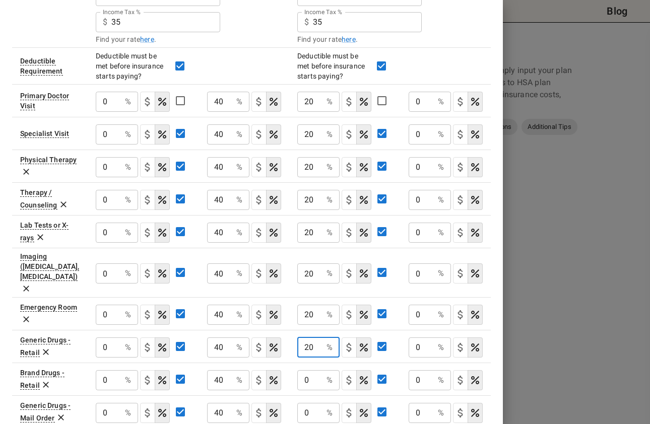
type input "20"
click at [322, 370] on input "0" at bounding box center [309, 380] width 25 height 20
type input "20"
click at [317, 403] on input "0" at bounding box center [309, 413] width 25 height 20
type input "20"
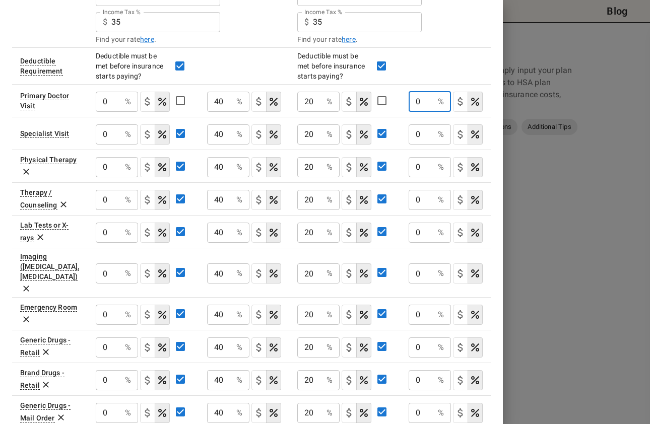
click at [424, 102] on input "0" at bounding box center [421, 102] width 25 height 20
type input "40"
click at [427, 133] on input "0" at bounding box center [421, 134] width 25 height 20
type input "40"
click at [424, 173] on input "0" at bounding box center [421, 167] width 25 height 20
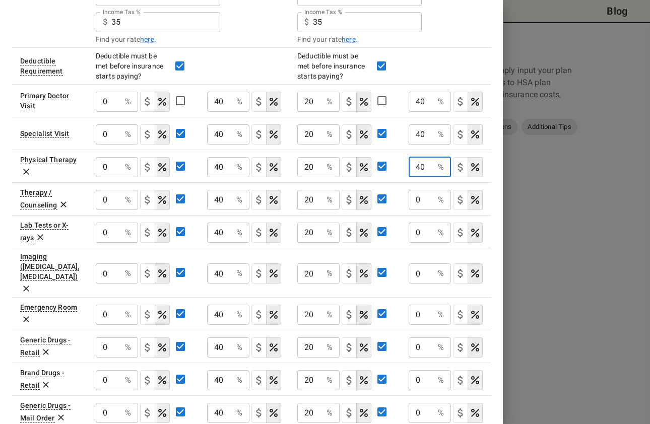
type input "40"
click at [424, 192] on input "0" at bounding box center [421, 200] width 25 height 20
type input "40"
click at [422, 227] on input "0" at bounding box center [421, 233] width 25 height 20
type input "40"
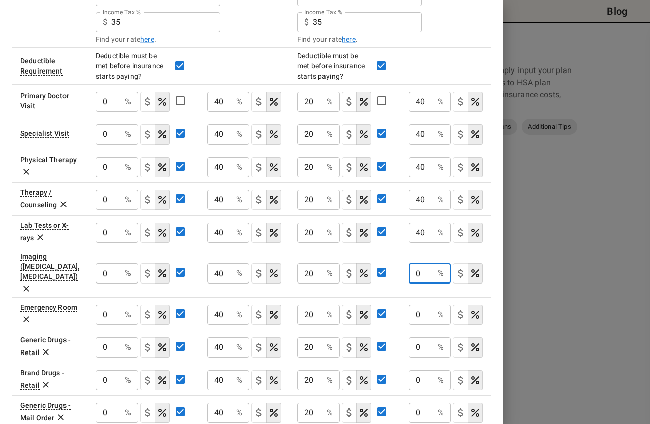
click at [424, 263] on input "0" at bounding box center [421, 273] width 25 height 20
type input "40"
click at [428, 305] on input "0" at bounding box center [421, 315] width 25 height 20
type input "40"
click at [420, 338] on input "0" at bounding box center [421, 348] width 25 height 20
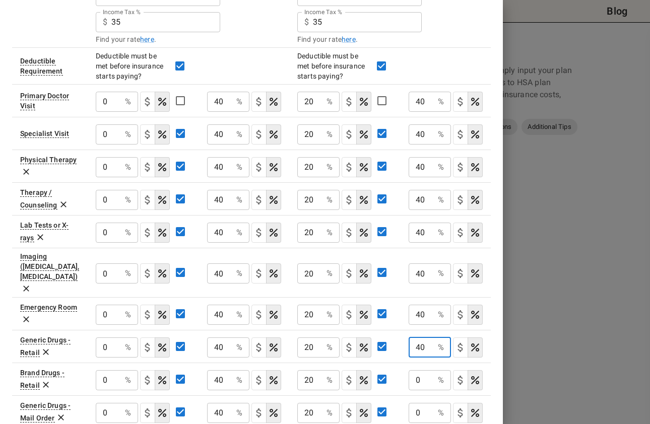
type input "40"
click at [423, 370] on input "0" at bounding box center [421, 380] width 25 height 20
type input "40"
click at [422, 403] on input "0" at bounding box center [421, 413] width 25 height 20
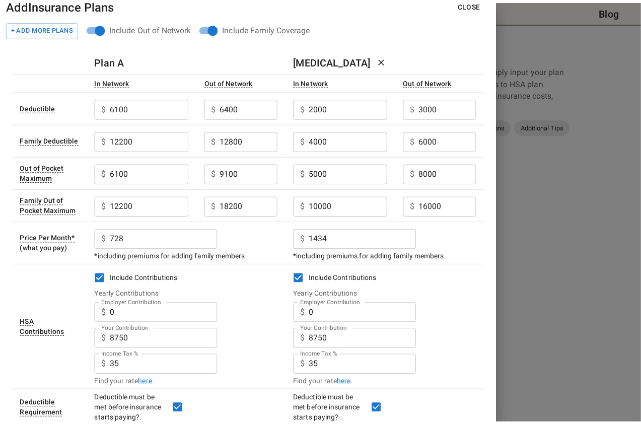
scroll to position [0, 0]
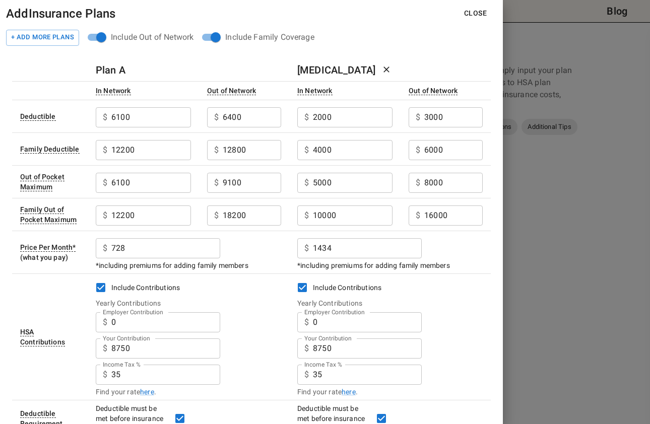
type input "40"
click at [475, 17] on button "Close" at bounding box center [475, 13] width 39 height 19
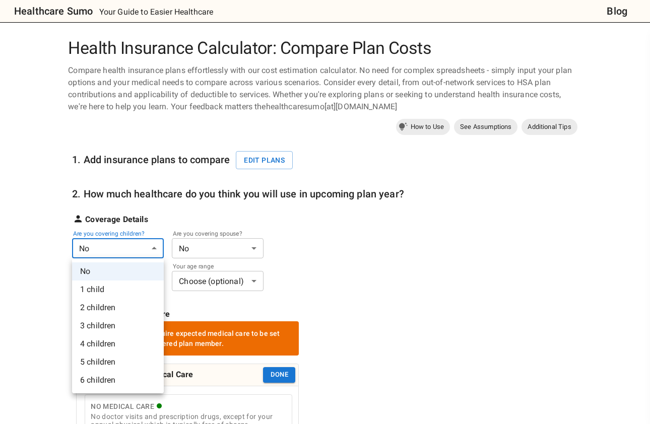
click at [100, 308] on li "2 children" at bounding box center [118, 308] width 92 height 18
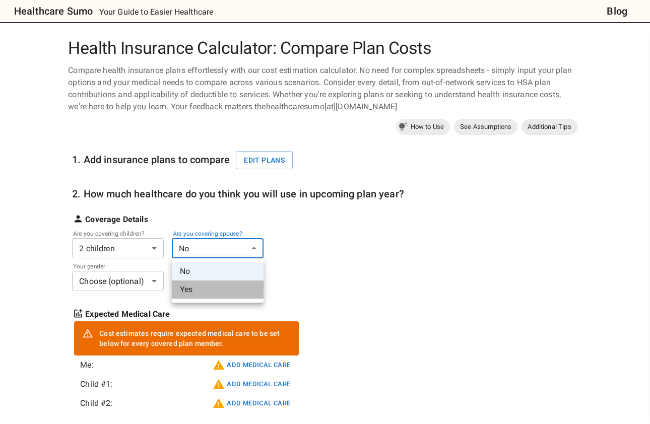
click at [188, 290] on li "Yes" at bounding box center [218, 290] width 92 height 18
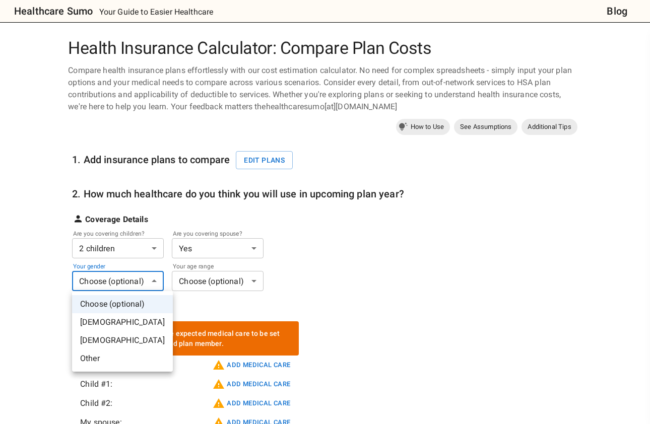
click at [101, 337] on li "[DEMOGRAPHIC_DATA]" at bounding box center [122, 340] width 101 height 18
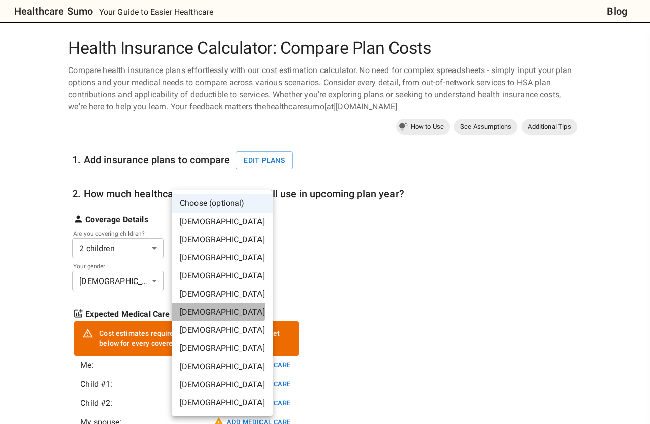
click at [205, 311] on li "[DEMOGRAPHIC_DATA]" at bounding box center [222, 312] width 101 height 18
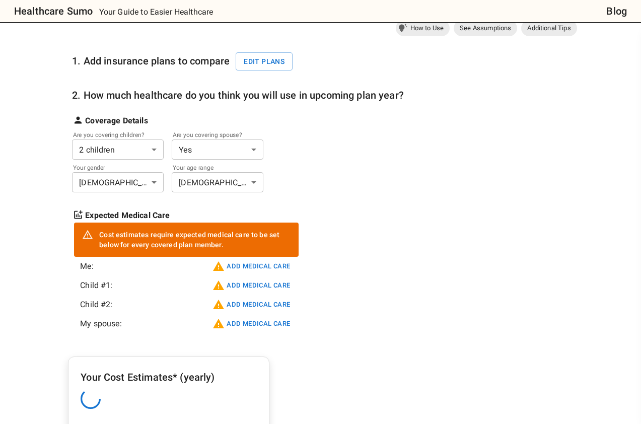
scroll to position [101, 0]
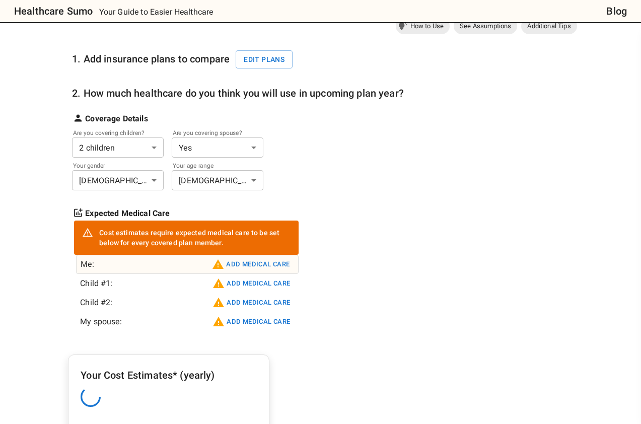
click at [243, 262] on button "Add medical care" at bounding box center [251, 264] width 83 height 16
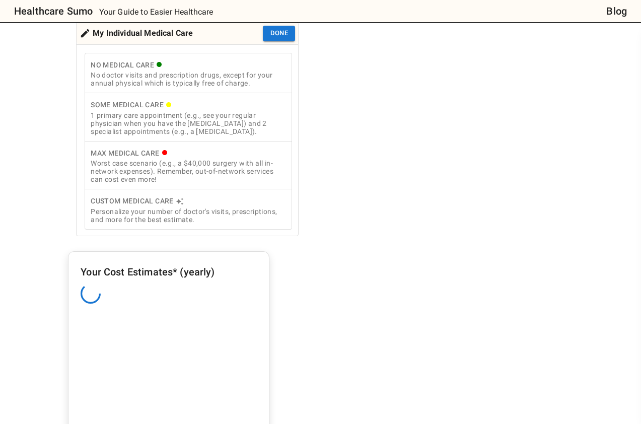
scroll to position [353, 0]
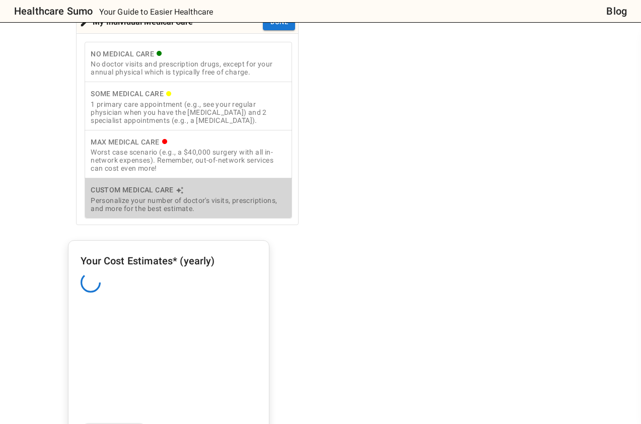
click at [163, 203] on div "Personalize your number of doctor's visits, prescriptions, and more for the bes…" at bounding box center [188, 204] width 195 height 16
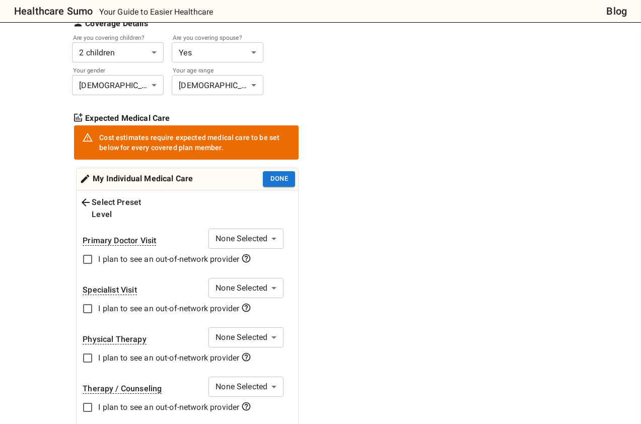
scroll to position [252, 0]
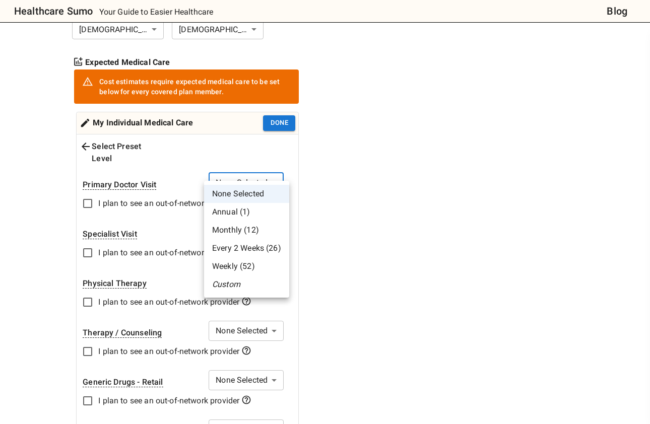
click at [236, 283] on li "Custom" at bounding box center [246, 285] width 85 height 18
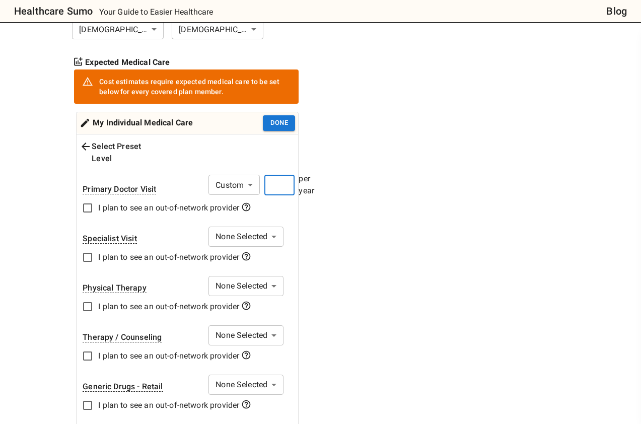
click at [279, 175] on input "number" at bounding box center [279, 185] width 30 height 20
click at [404, 250] on div "1. Add insurance plans to compare Edit plans 2. How much healthcare do you thin…" at bounding box center [238, 401] width 332 height 1030
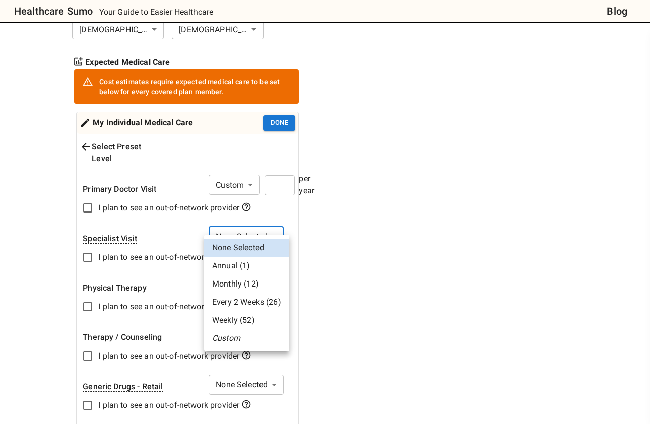
click at [256, 262] on li "Annual (1)" at bounding box center [246, 266] width 85 height 18
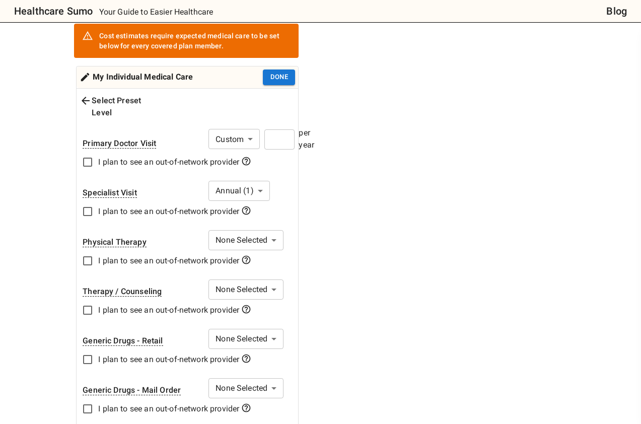
scroll to position [353, 0]
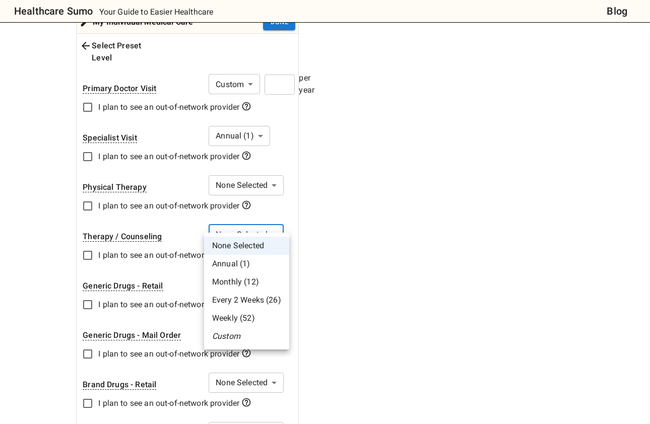
click at [237, 338] on li "Custom" at bounding box center [246, 336] width 85 height 18
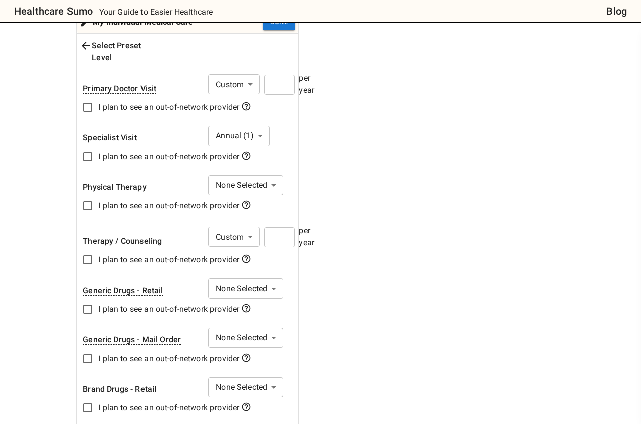
click at [282, 227] on input "number" at bounding box center [279, 237] width 30 height 20
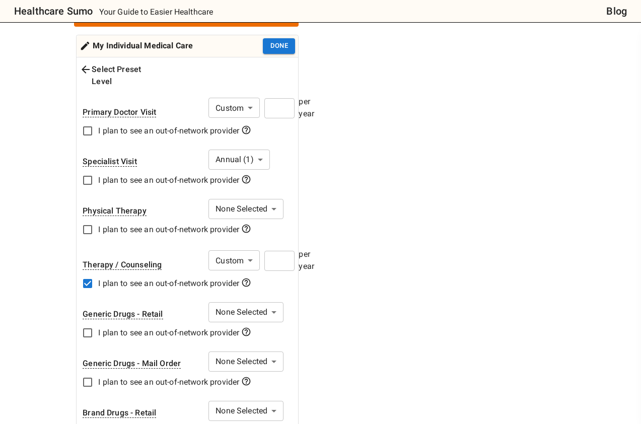
scroll to position [430, 0]
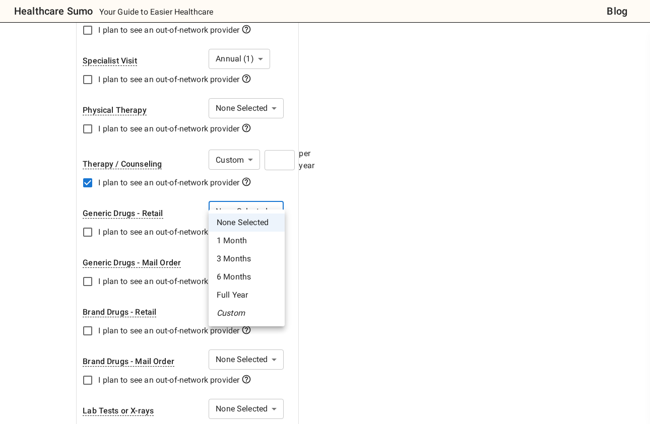
click at [237, 294] on li "Full Year" at bounding box center [247, 295] width 76 height 18
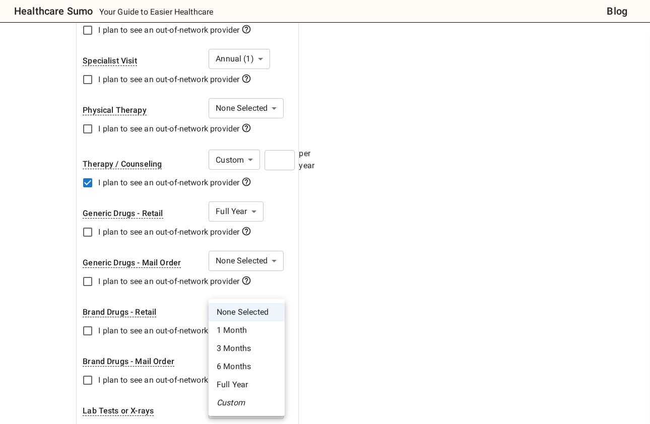
click at [246, 383] on li "Full Year" at bounding box center [247, 385] width 76 height 18
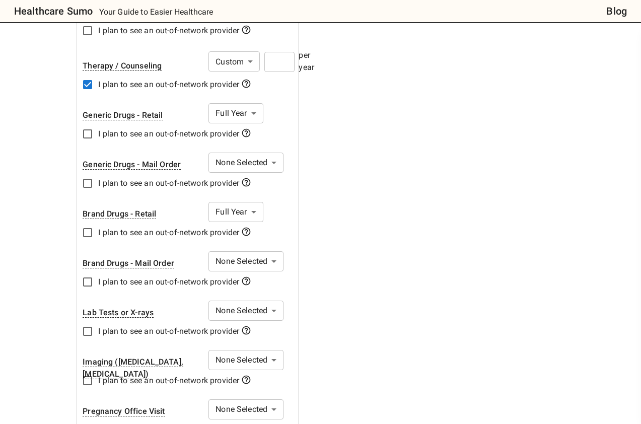
scroll to position [581, 0]
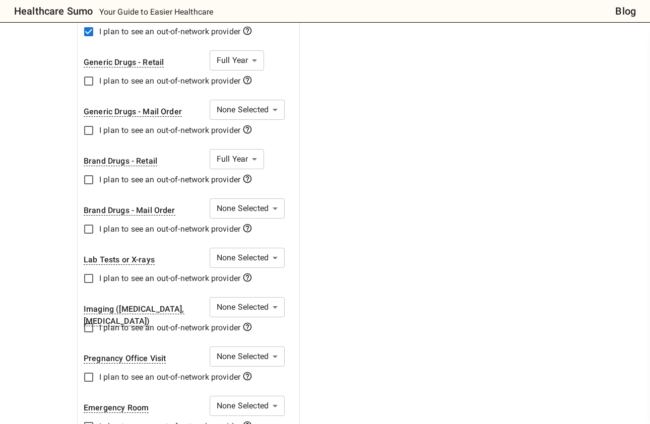
click at [257, 243] on body "Healthcare Sumo Your Guide to Easier Healthcare Blog Health Insurance Calculato…" at bounding box center [325, 359] width 650 height 1880
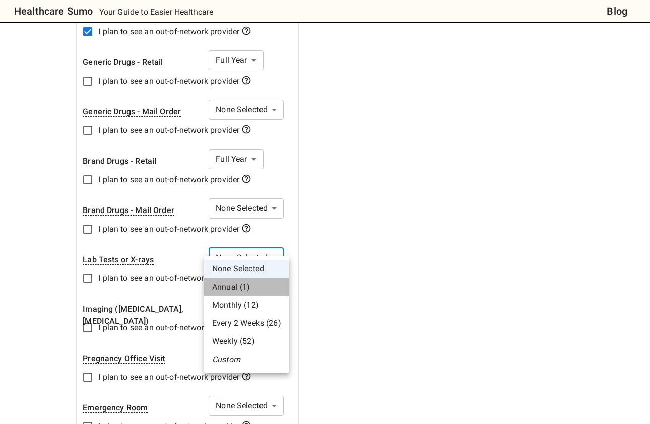
click at [248, 282] on li "Annual (1)" at bounding box center [246, 287] width 85 height 18
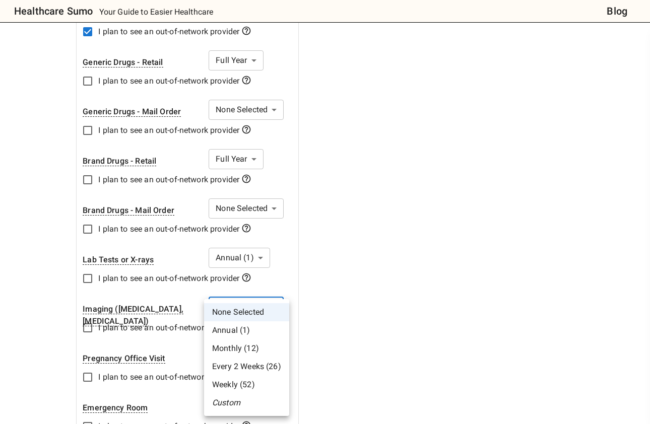
click at [249, 291] on body "Healthcare Sumo Your Guide to Easier Healthcare Blog Health Insurance Calculato…" at bounding box center [325, 359] width 650 height 1880
click at [239, 337] on li "Annual (1)" at bounding box center [246, 330] width 85 height 18
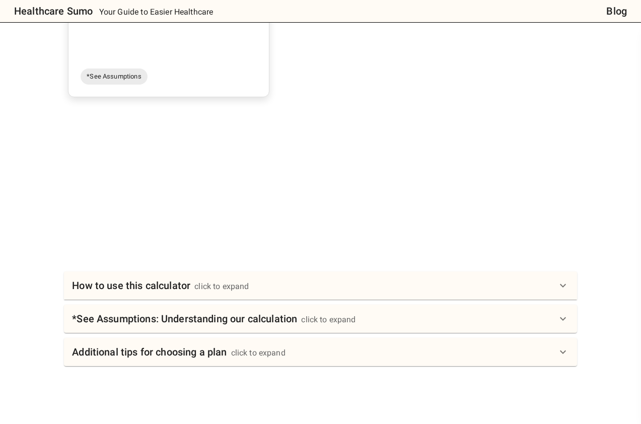
scroll to position [1318, 0]
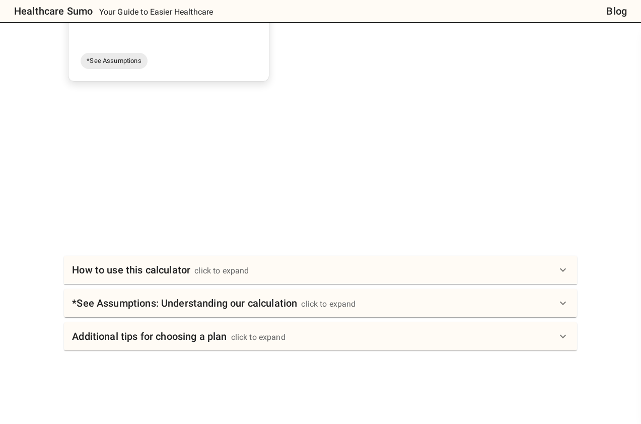
click at [324, 298] on div "click to expand" at bounding box center [328, 304] width 54 height 12
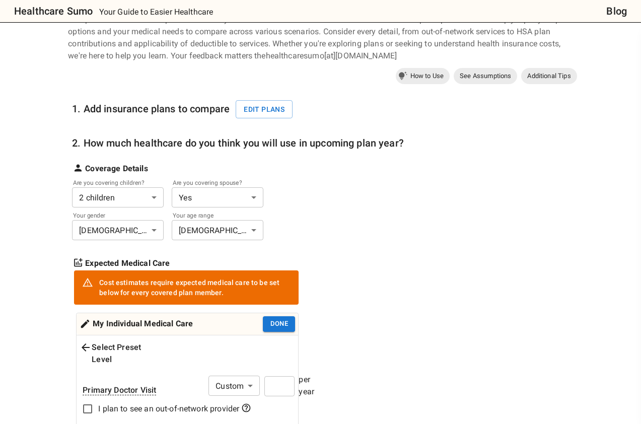
scroll to position [0, 0]
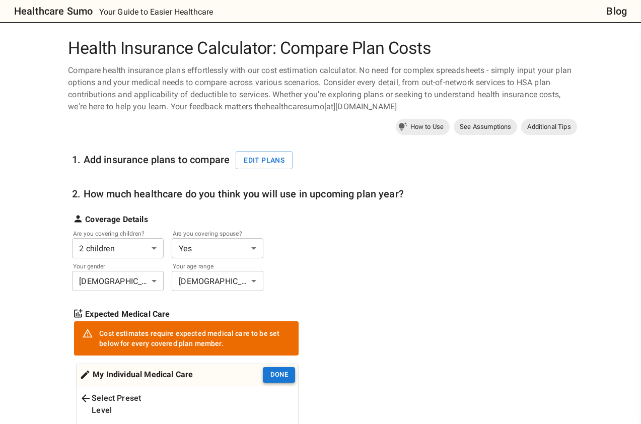
click at [276, 374] on button "Done" at bounding box center [279, 375] width 32 height 16
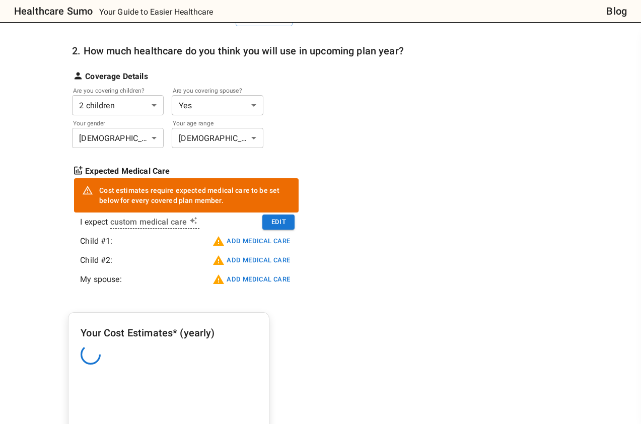
scroll to position [151, 0]
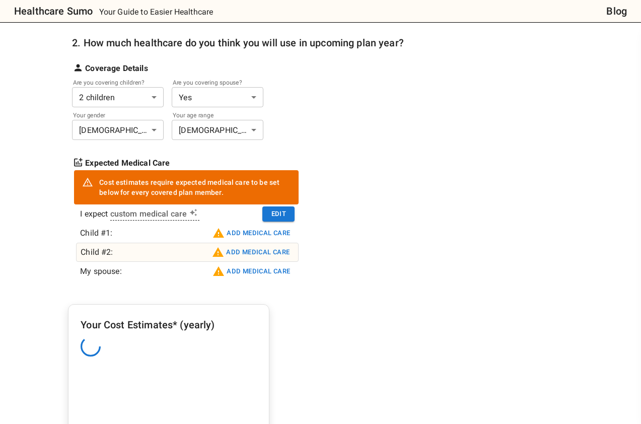
click at [237, 249] on button "Add medical care" at bounding box center [251, 252] width 83 height 16
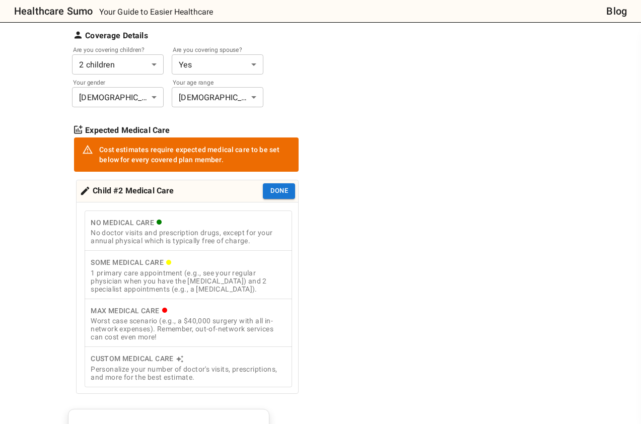
scroll to position [202, 0]
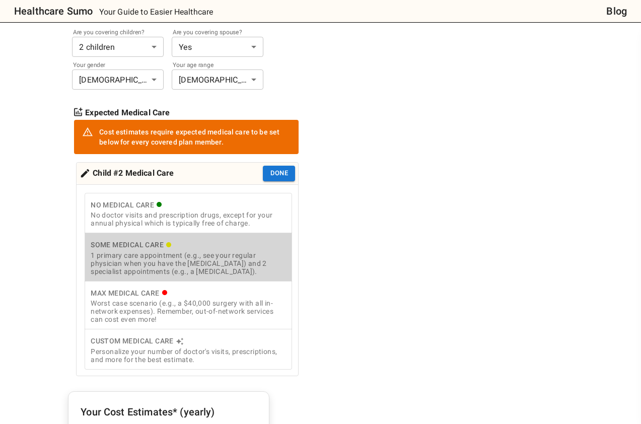
click at [248, 262] on div "1 primary care appointment (e.g., see your regular physician when you have the …" at bounding box center [188, 263] width 195 height 24
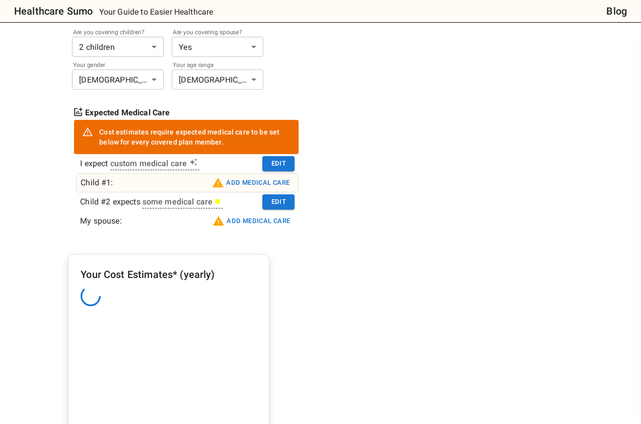
click at [260, 185] on button "Add medical care" at bounding box center [251, 183] width 83 height 16
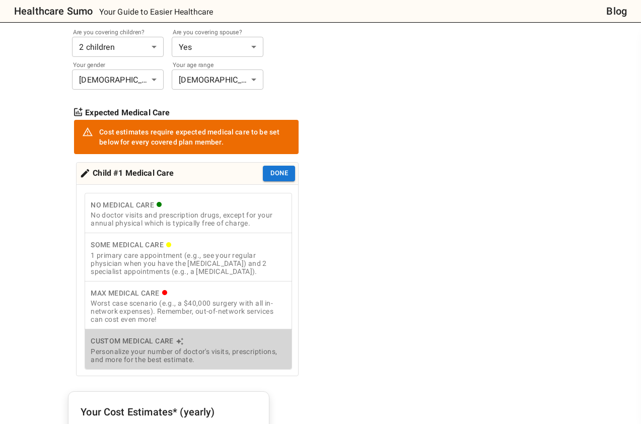
click at [173, 348] on div "Custom Medical Care" at bounding box center [188, 341] width 195 height 13
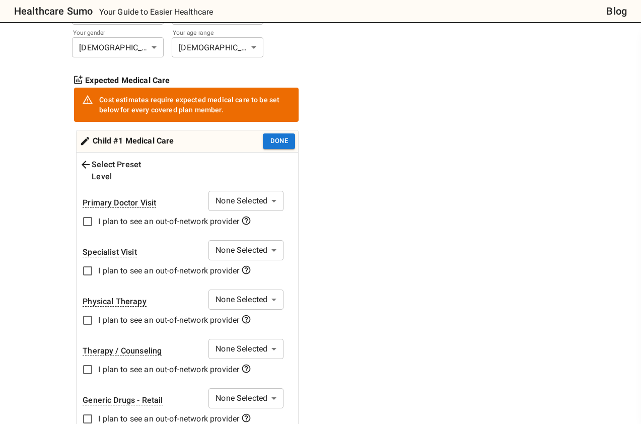
scroll to position [252, 0]
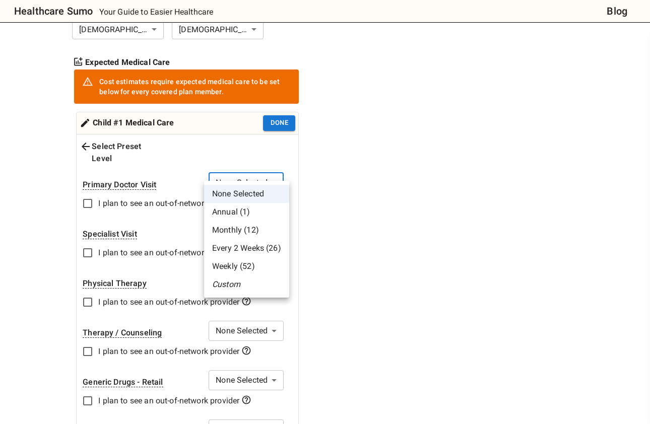
click at [237, 286] on li "Custom" at bounding box center [246, 285] width 85 height 18
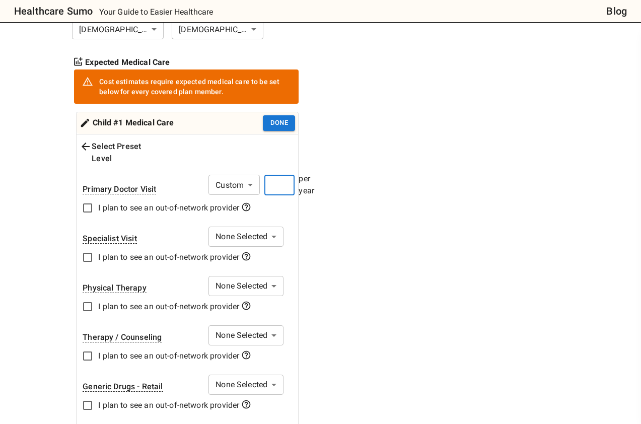
click at [278, 175] on input "number" at bounding box center [279, 185] width 30 height 20
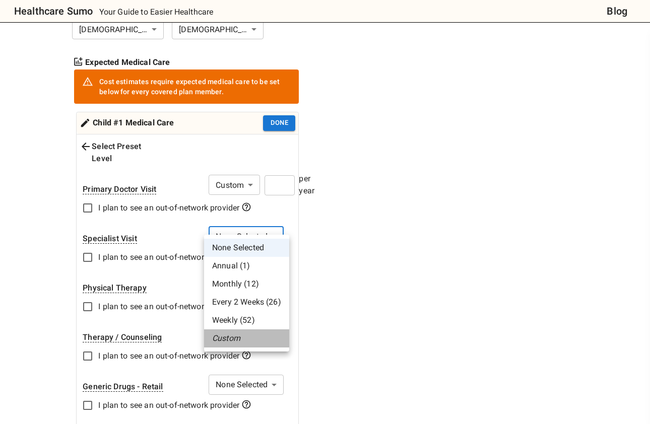
click at [242, 335] on li "Custom" at bounding box center [246, 338] width 85 height 18
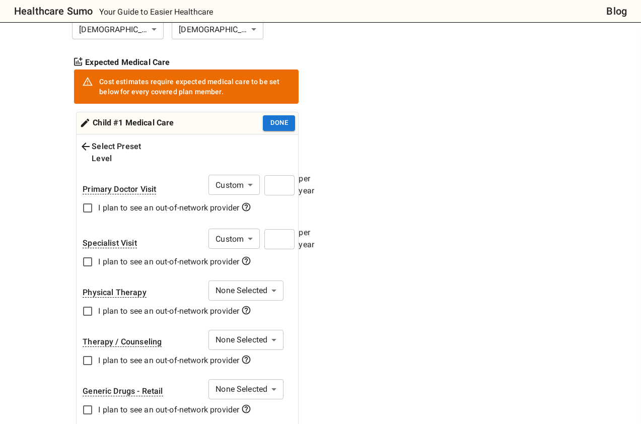
click at [274, 231] on input "number" at bounding box center [279, 239] width 30 height 20
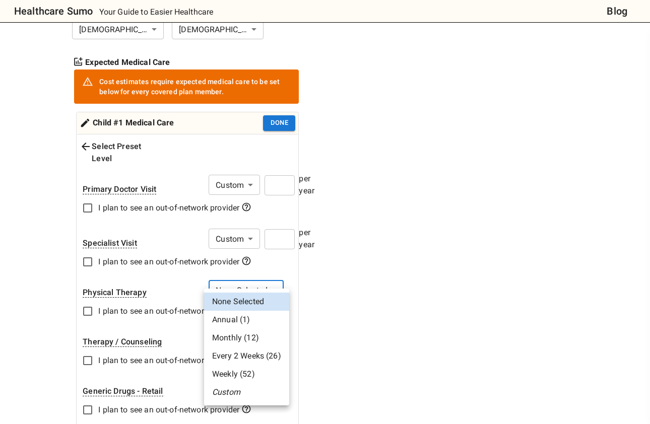
click at [245, 370] on li "Weekly (52)" at bounding box center [246, 374] width 85 height 18
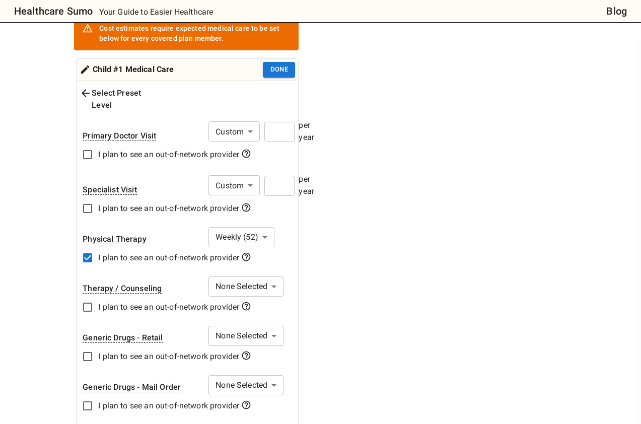
scroll to position [302, 0]
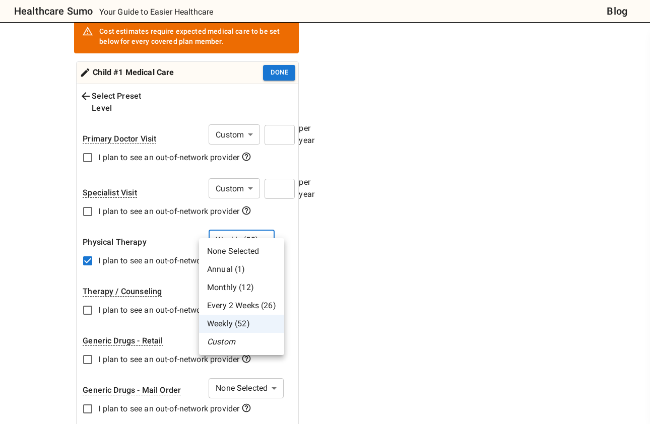
click at [233, 343] on li "Custom" at bounding box center [241, 342] width 85 height 18
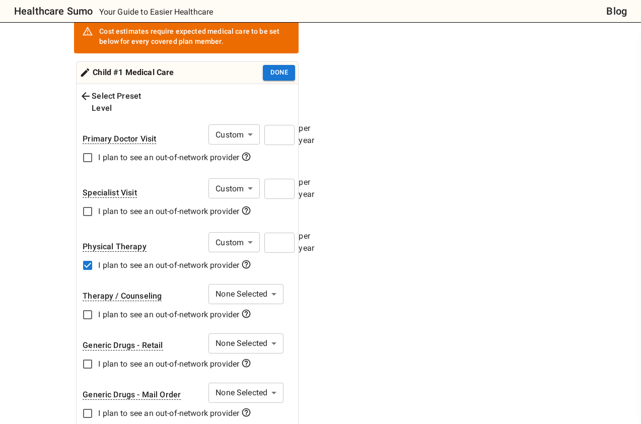
click at [275, 235] on input "number" at bounding box center [279, 243] width 30 height 20
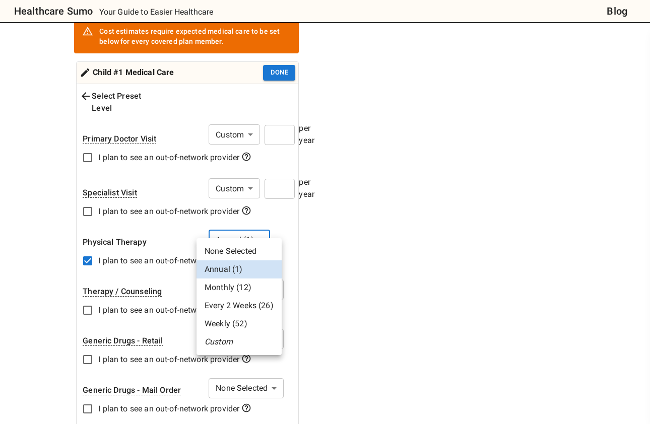
click at [225, 346] on li "Custom" at bounding box center [238, 342] width 85 height 18
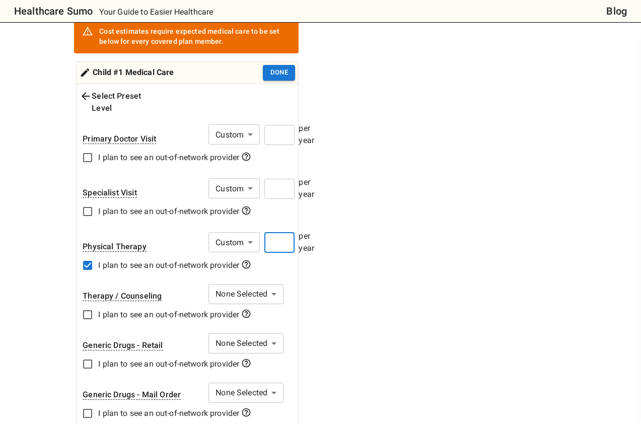
click at [282, 234] on input "number" at bounding box center [279, 243] width 30 height 20
click at [282, 234] on input "*" at bounding box center [279, 243] width 30 height 20
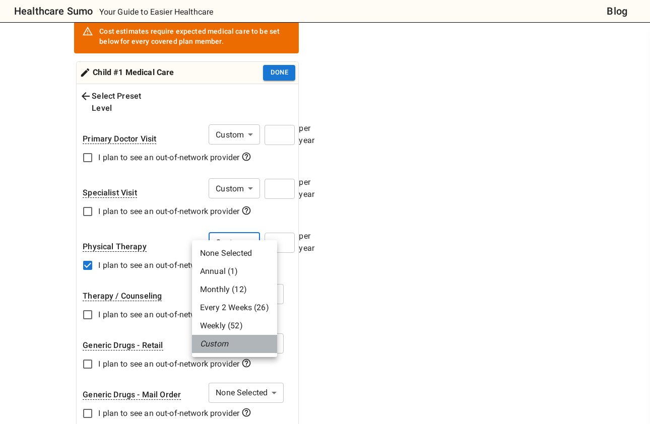
click at [231, 348] on li "Custom" at bounding box center [234, 344] width 85 height 18
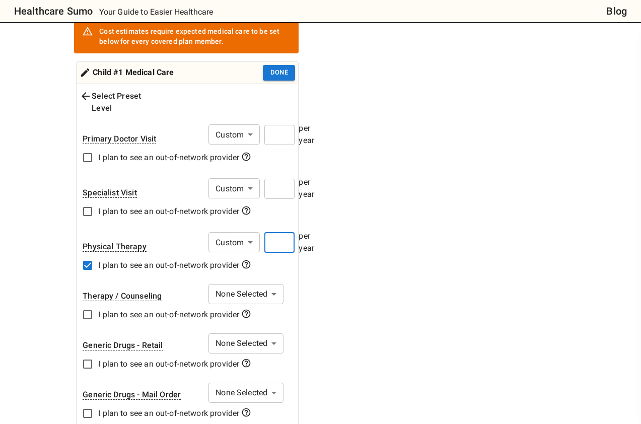
drag, startPoint x: 279, startPoint y: 229, endPoint x: 268, endPoint y: 229, distance: 11.6
click at [268, 233] on input "*" at bounding box center [279, 243] width 30 height 20
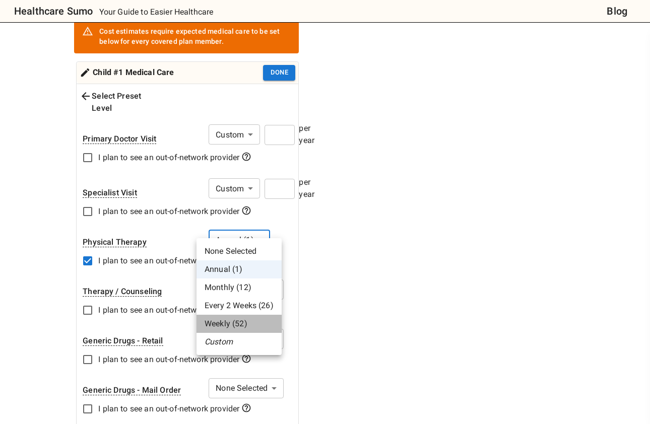
click at [246, 326] on li "Weekly (52)" at bounding box center [238, 324] width 85 height 18
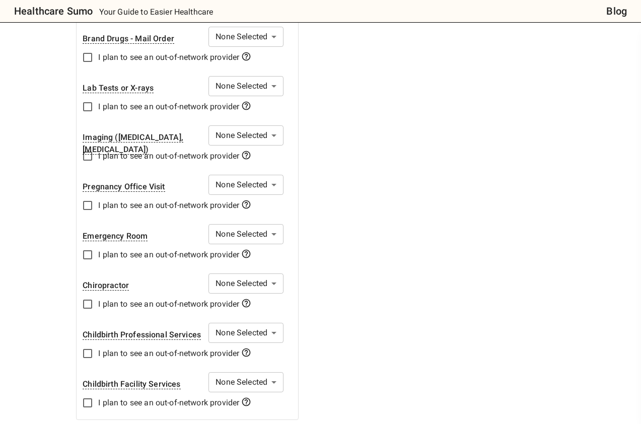
scroll to position [756, 0]
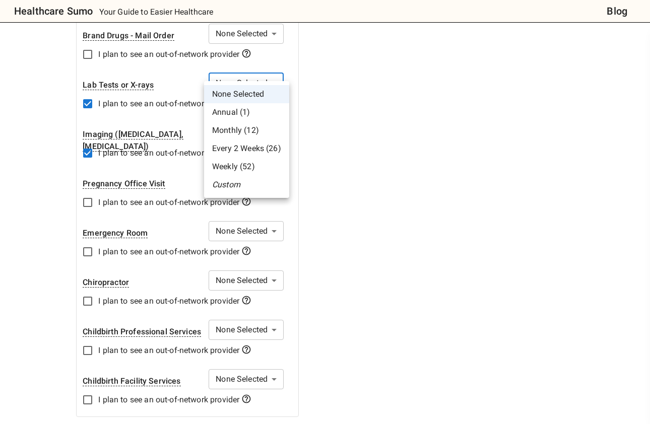
click at [247, 108] on li "Annual (1)" at bounding box center [246, 112] width 85 height 18
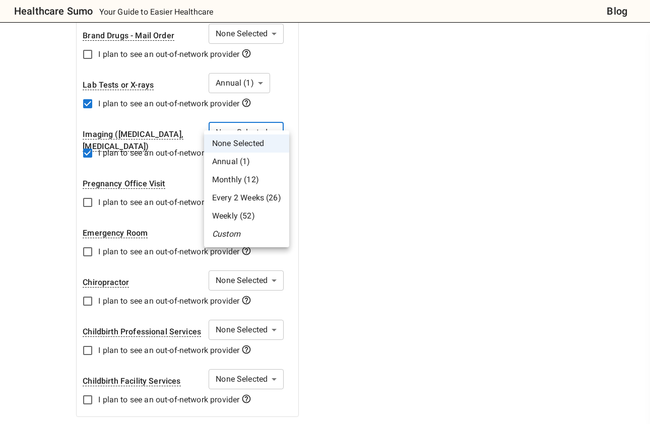
click at [246, 162] on li "Annual (1)" at bounding box center [246, 162] width 85 height 18
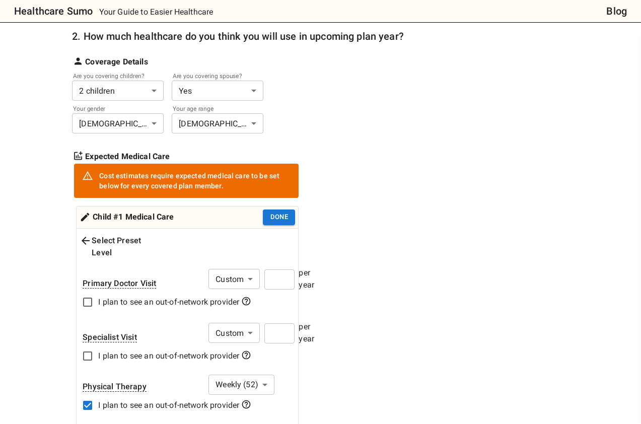
scroll to position [151, 0]
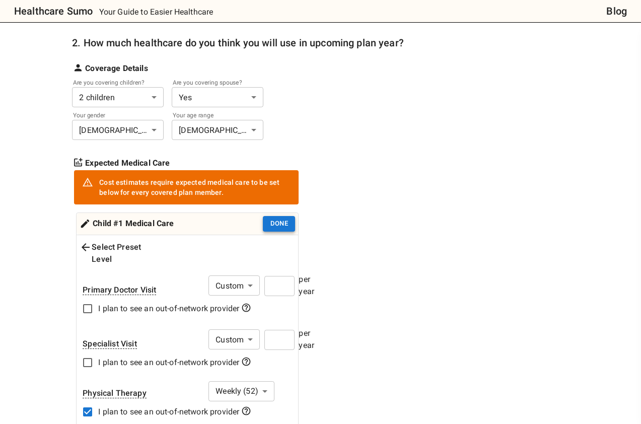
click at [276, 221] on button "Done" at bounding box center [279, 224] width 32 height 16
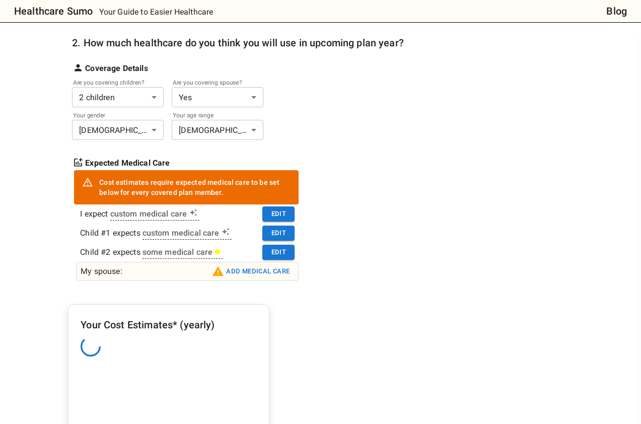
click at [256, 272] on button "Add medical care" at bounding box center [251, 271] width 83 height 16
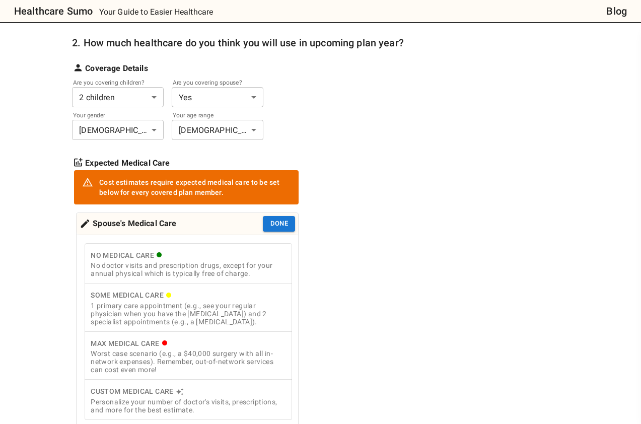
scroll to position [252, 0]
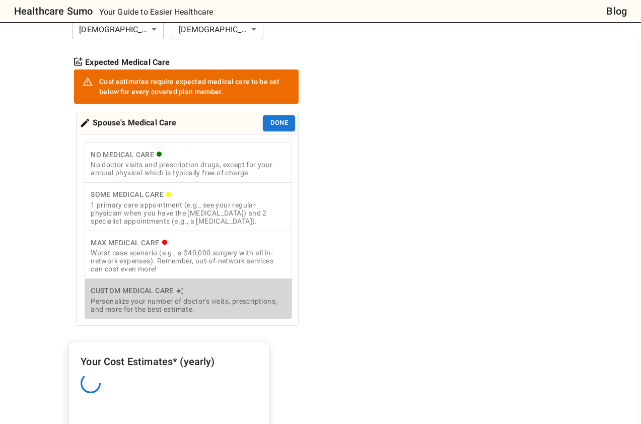
click at [172, 306] on div "Personalize your number of doctor's visits, prescriptions, and more for the bes…" at bounding box center [188, 305] width 195 height 16
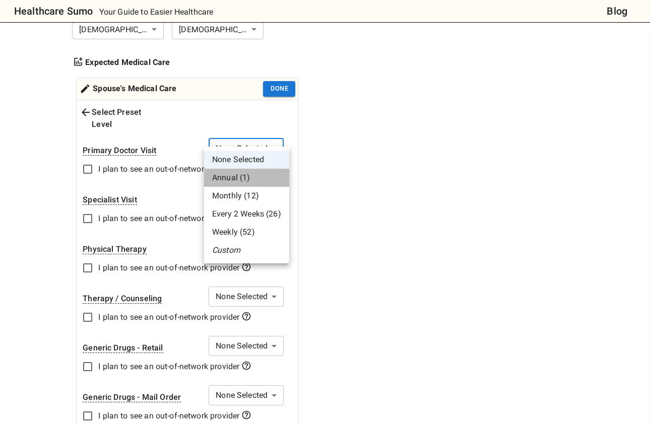
click at [252, 174] on li "Annual (1)" at bounding box center [246, 178] width 85 height 18
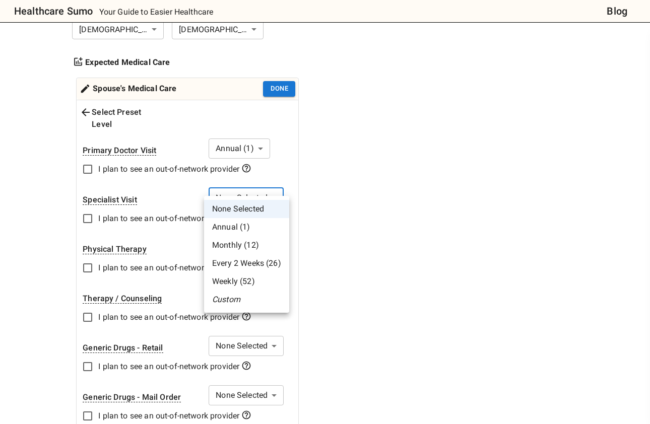
click at [241, 301] on li "Custom" at bounding box center [246, 300] width 85 height 18
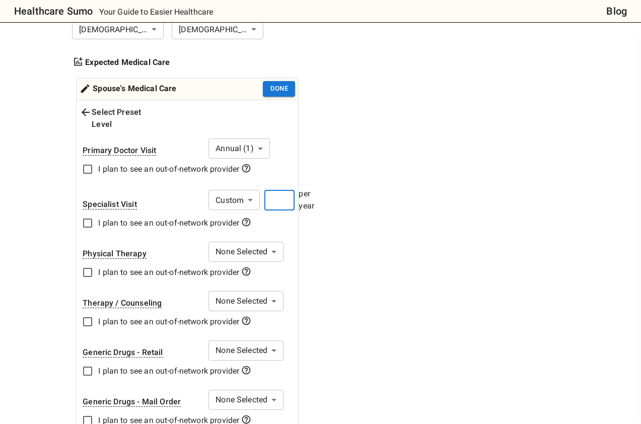
click at [273, 190] on input "number" at bounding box center [279, 200] width 30 height 20
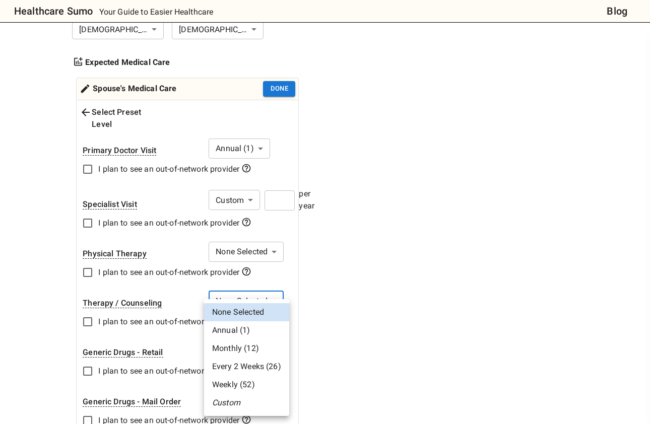
click at [233, 356] on li "Monthly (12)" at bounding box center [246, 349] width 85 height 18
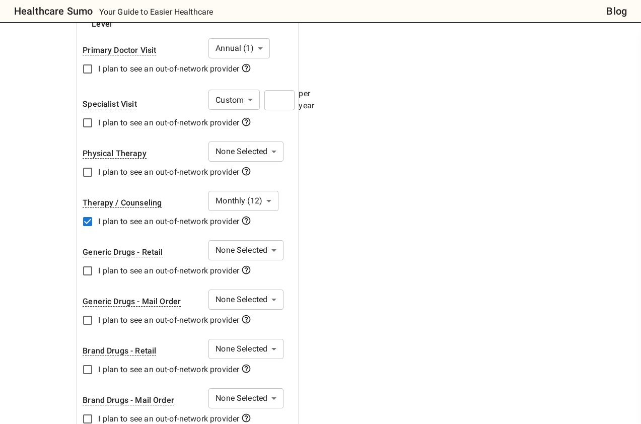
scroll to position [353, 0]
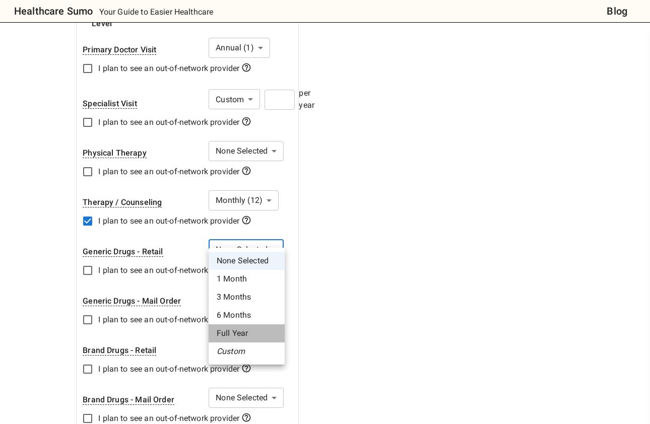
click at [241, 327] on li "Full Year" at bounding box center [247, 333] width 76 height 18
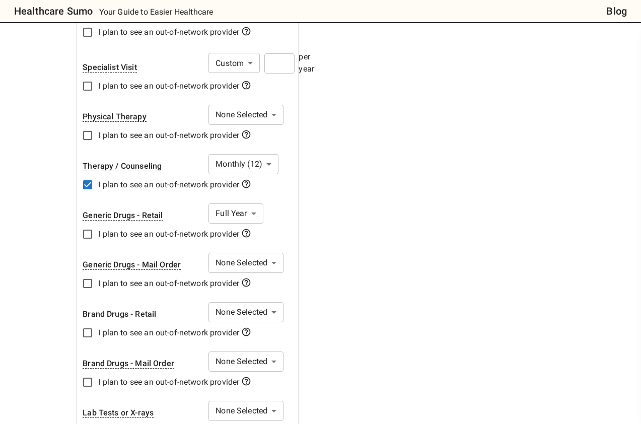
scroll to position [453, 0]
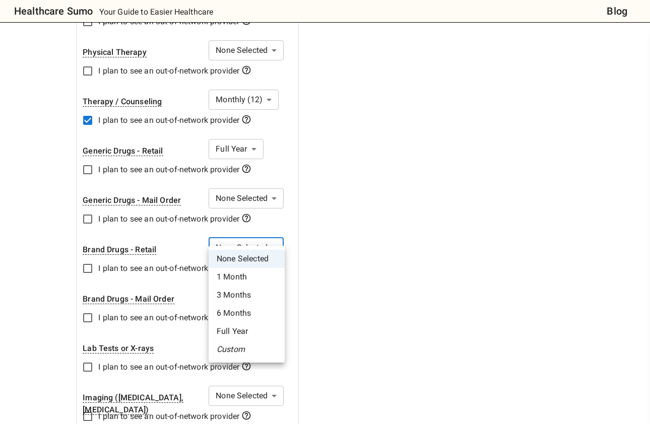
click at [235, 334] on li "Full Year" at bounding box center [247, 331] width 76 height 18
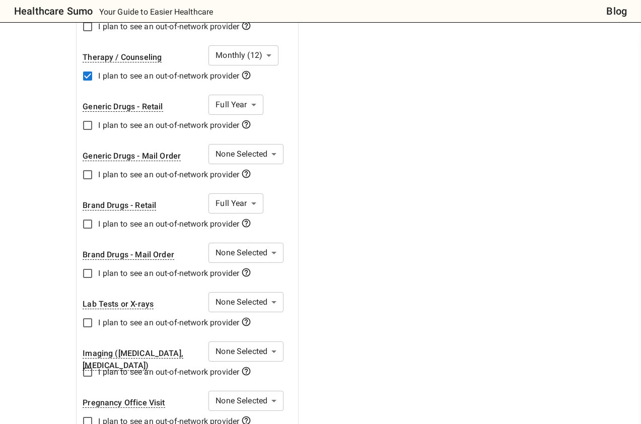
scroll to position [554, 0]
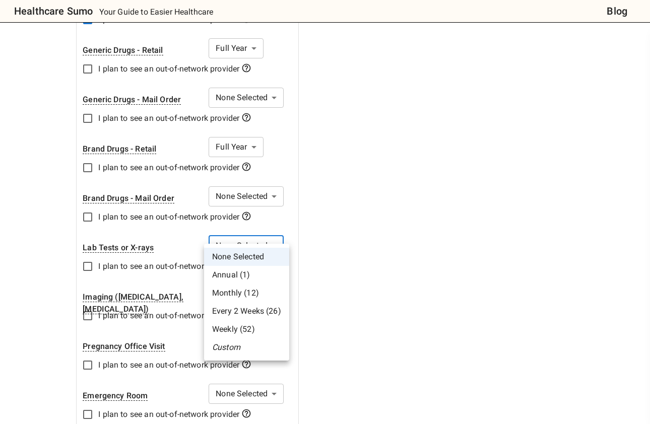
click at [233, 353] on li "Custom" at bounding box center [246, 348] width 85 height 18
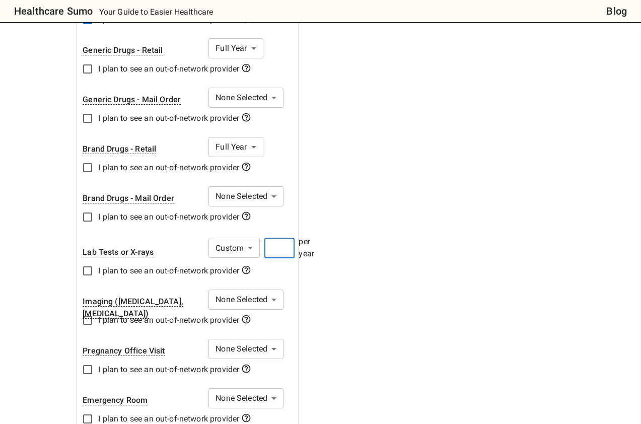
click at [281, 238] on input "number" at bounding box center [279, 248] width 30 height 20
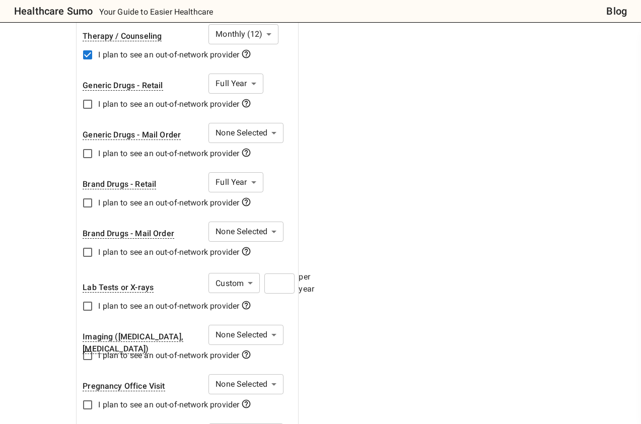
scroll to position [537, 0]
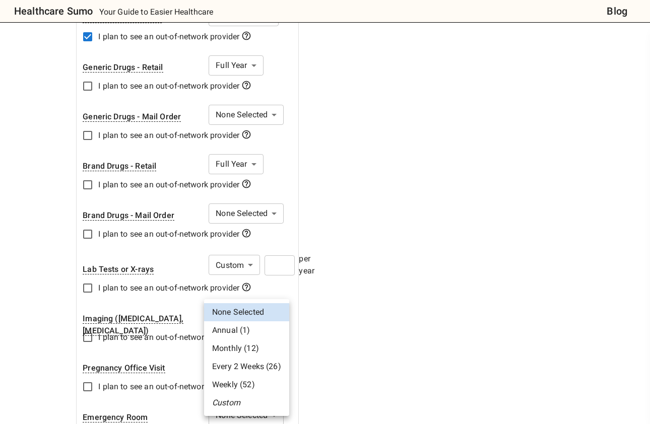
click at [244, 402] on li "Custom" at bounding box center [246, 403] width 85 height 18
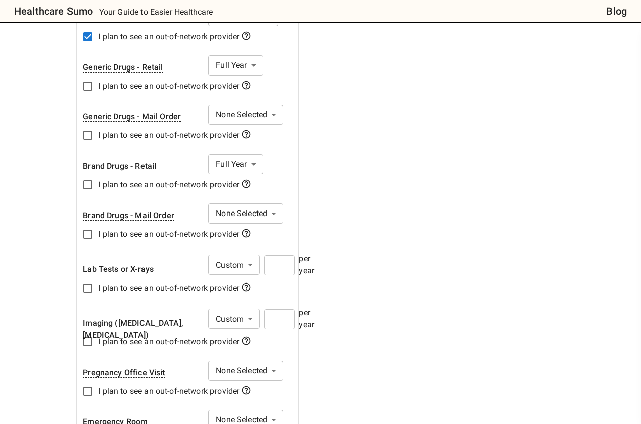
click at [276, 309] on input "number" at bounding box center [279, 319] width 30 height 20
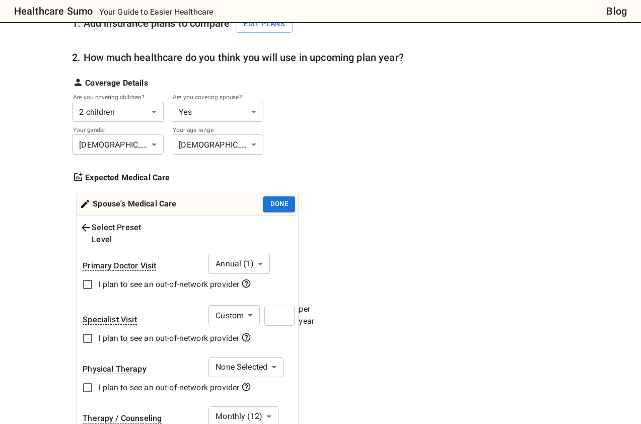
scroll to position [0, 0]
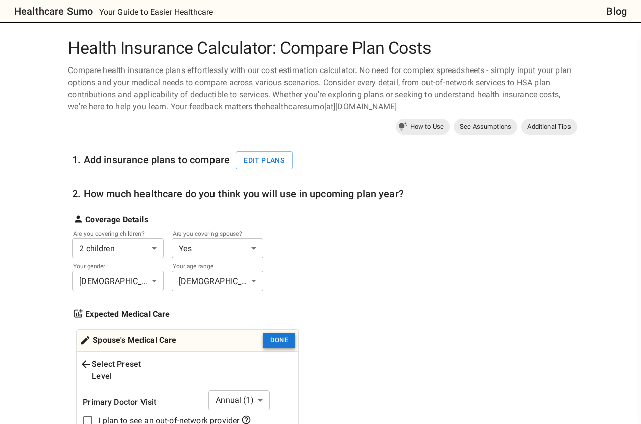
click at [285, 338] on button "Done" at bounding box center [279, 341] width 32 height 16
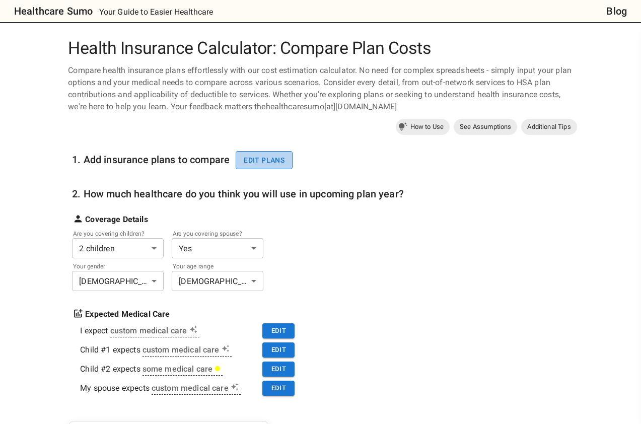
click at [278, 157] on button "Edit plans" at bounding box center [264, 160] width 57 height 19
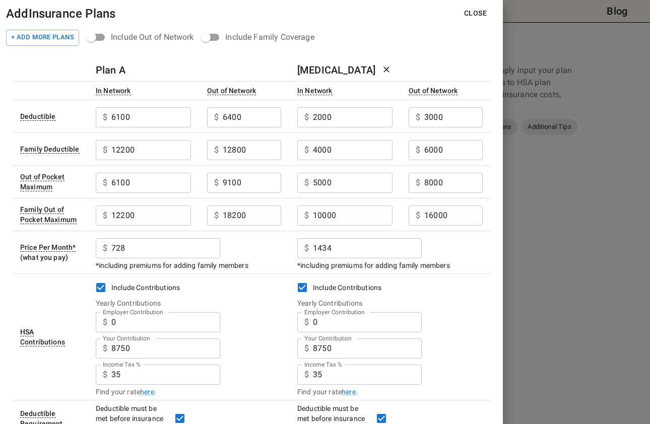
click at [473, 16] on button "Close" at bounding box center [475, 13] width 39 height 19
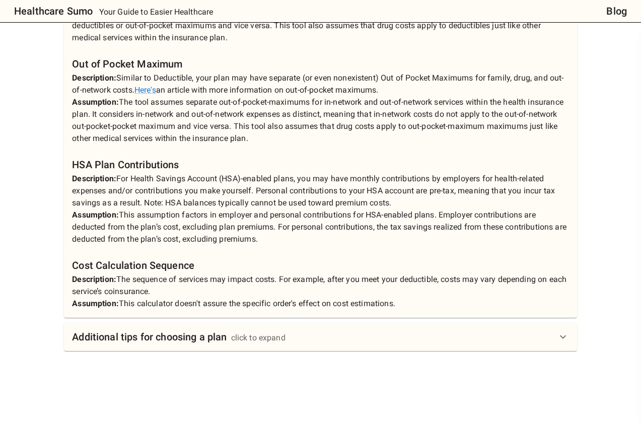
scroll to position [1058, 0]
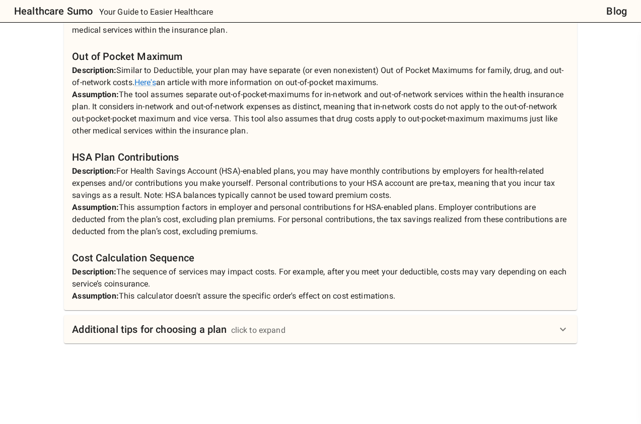
click at [564, 324] on icon at bounding box center [563, 329] width 12 height 12
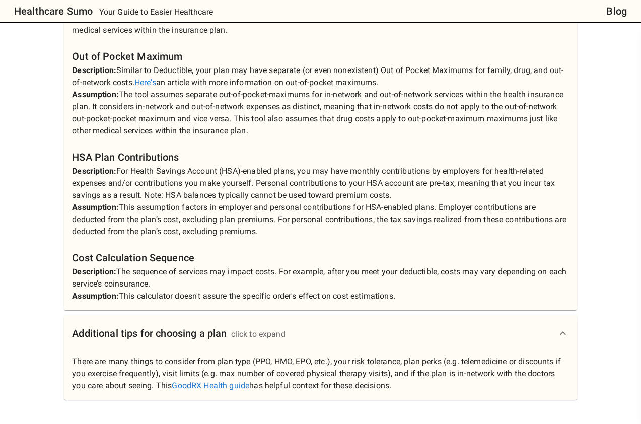
click at [564, 332] on icon at bounding box center [563, 333] width 6 height 4
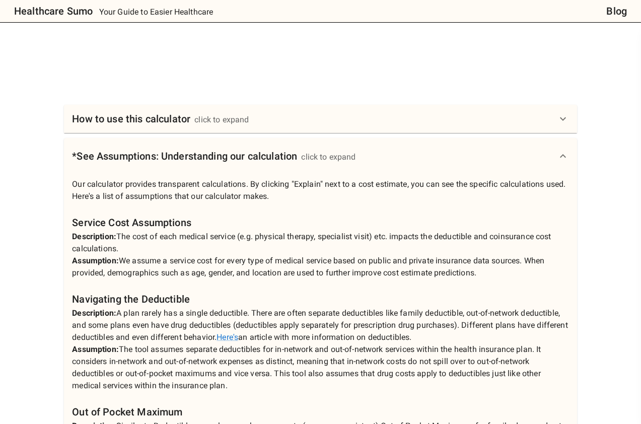
scroll to position [559, 0]
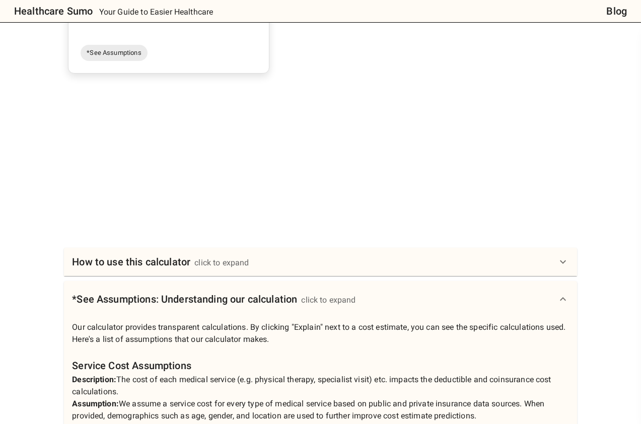
click at [516, 261] on div "How to use this calculator click to expand" at bounding box center [314, 262] width 485 height 16
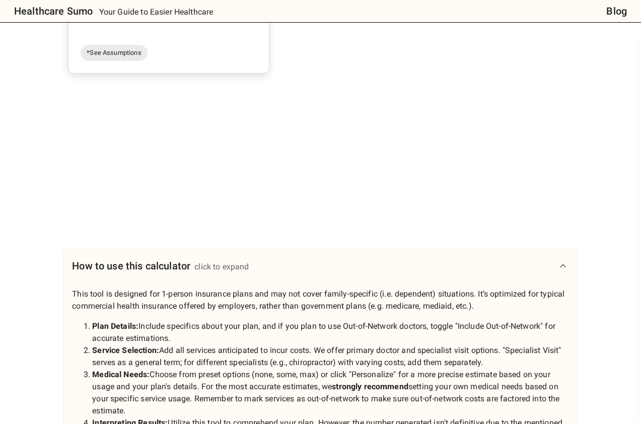
click at [516, 261] on div "How to use this calculator click to expand" at bounding box center [314, 266] width 485 height 16
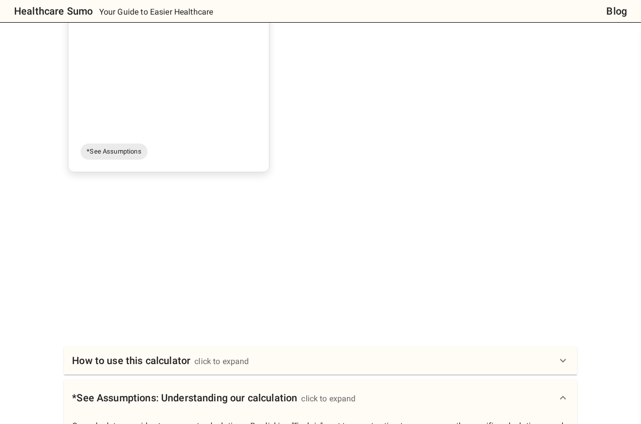
scroll to position [257, 0]
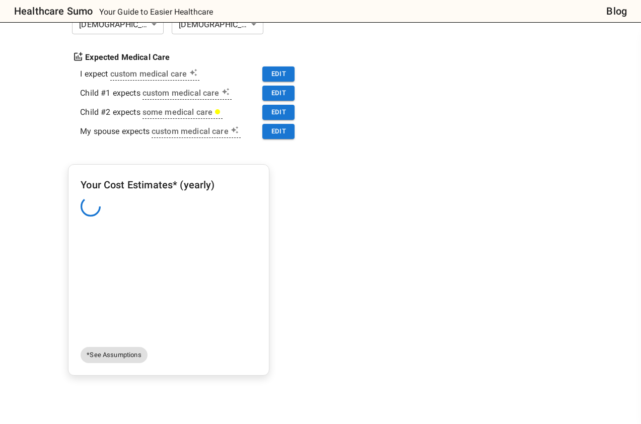
click at [126, 355] on span "*See Assumptions" at bounding box center [114, 355] width 66 height 10
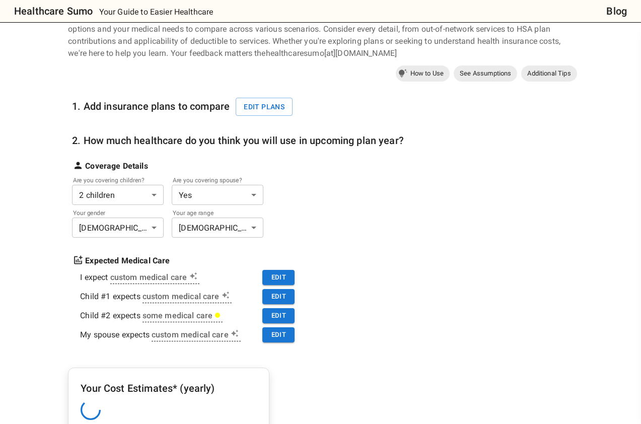
scroll to position [50, 0]
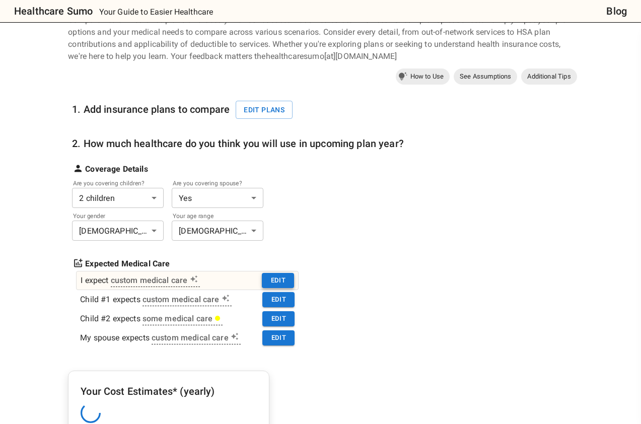
click at [277, 276] on button "Edit" at bounding box center [278, 281] width 32 height 16
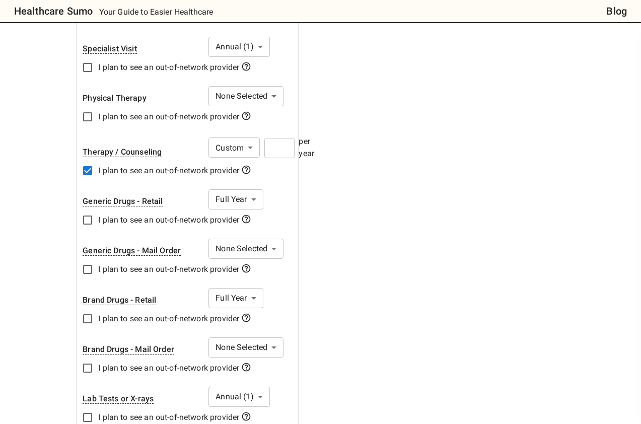
scroll to position [202, 0]
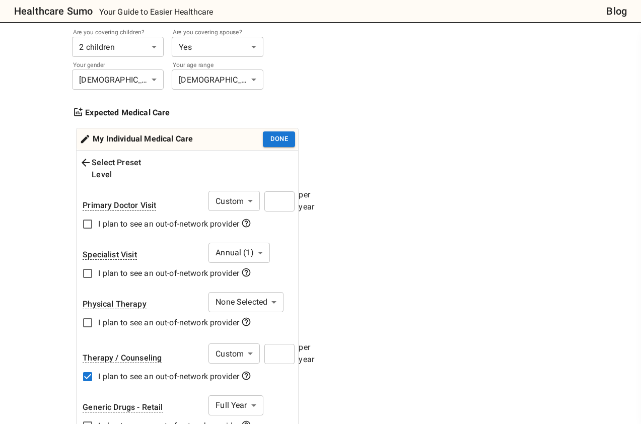
click at [86, 163] on icon at bounding box center [86, 163] width 12 height 12
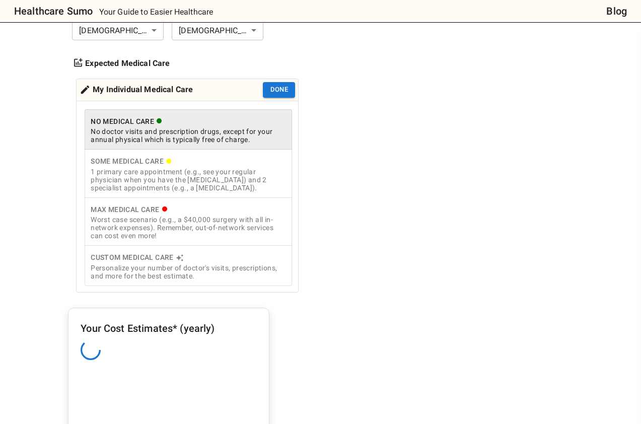
scroll to position [252, 0]
click at [211, 266] on div "Personalize your number of doctor's visits, prescriptions, and more for the bes…" at bounding box center [188, 271] width 195 height 16
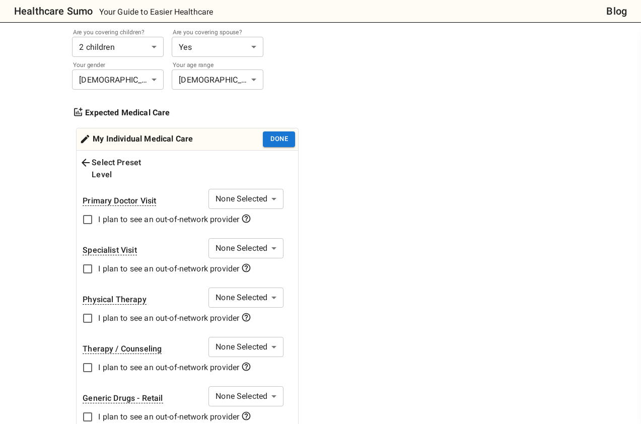
scroll to position [101, 0]
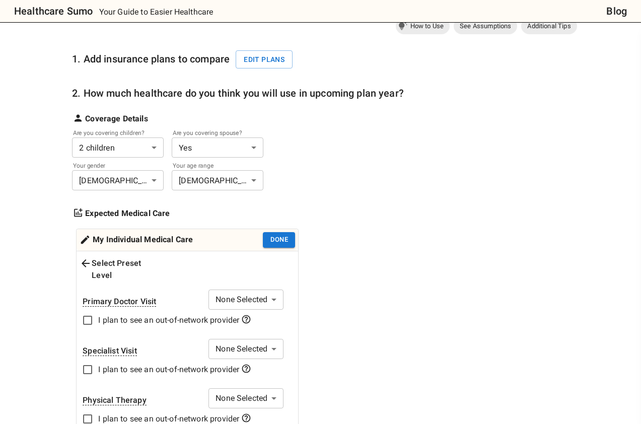
click at [85, 263] on icon at bounding box center [86, 263] width 8 height 8
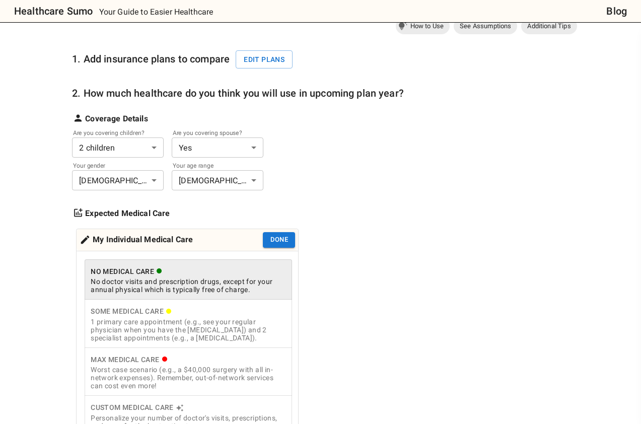
scroll to position [252, 0]
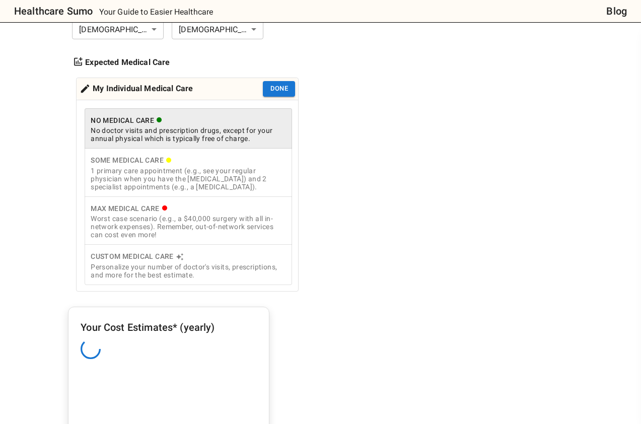
click at [208, 225] on div "Worst case scenario (e.g., a $40,000 surgery with all in-network expenses). Rem…" at bounding box center [188, 227] width 195 height 24
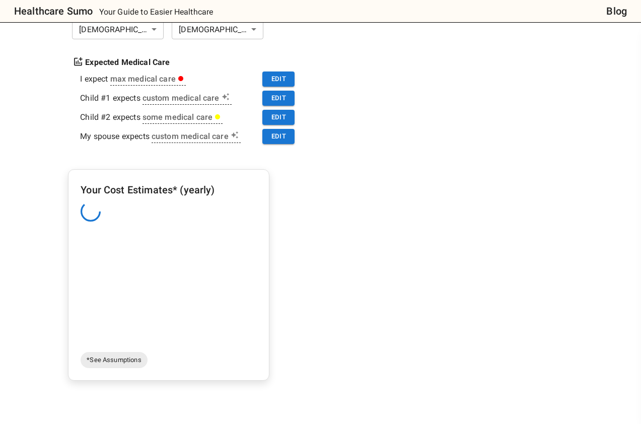
click at [213, 240] on div "Your Cost Estimates* (yearly)" at bounding box center [169, 265] width 176 height 166
click at [183, 191] on h6 "Your Cost Estimates* (yearly)" at bounding box center [169, 190] width 176 height 16
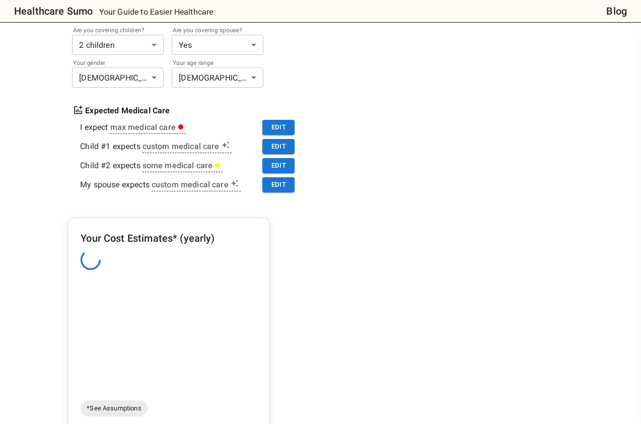
scroll to position [55, 0]
